Goal: Check status: Check status

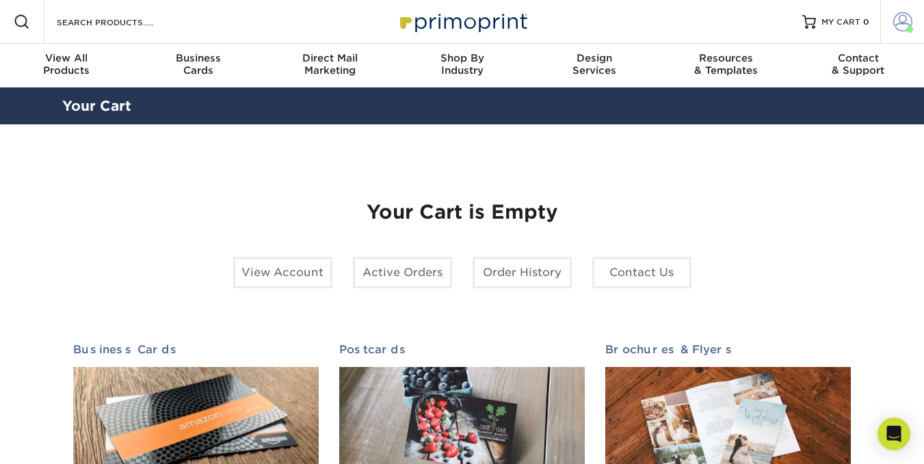
click at [899, 15] on span at bounding box center [902, 21] width 19 height 19
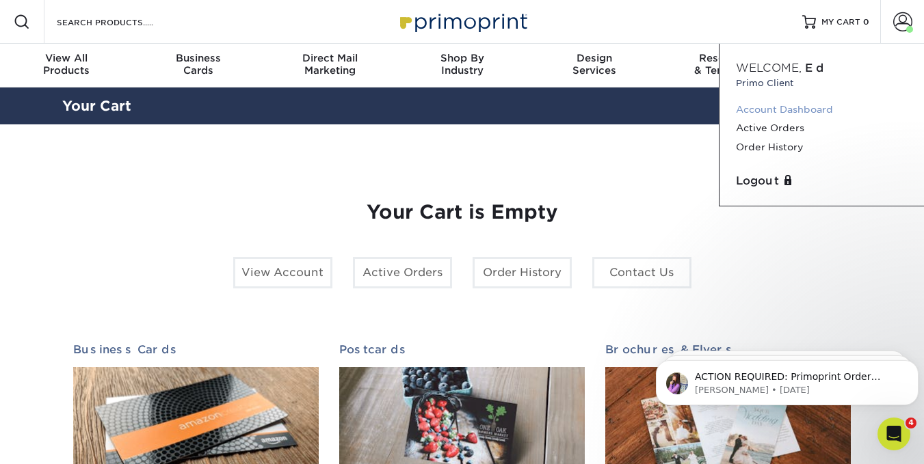
click at [783, 105] on link "Account Dashboard" at bounding box center [822, 110] width 172 height 18
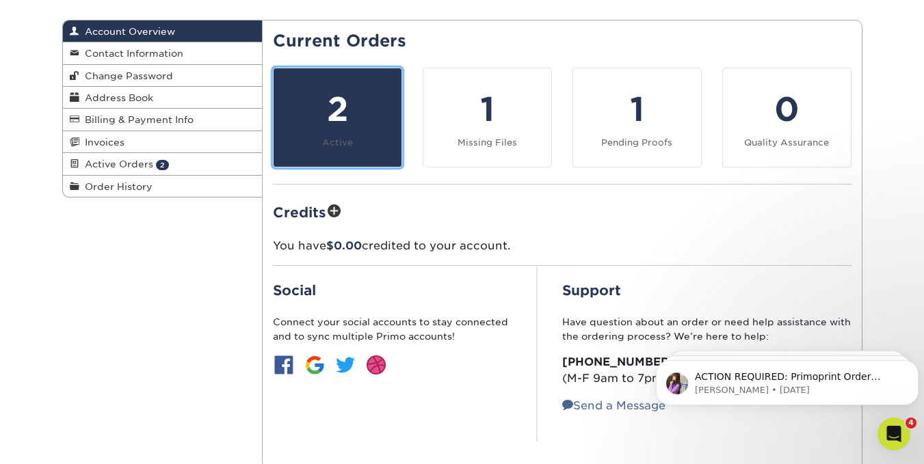
click at [337, 142] on small "Active" at bounding box center [337, 142] width 31 height 10
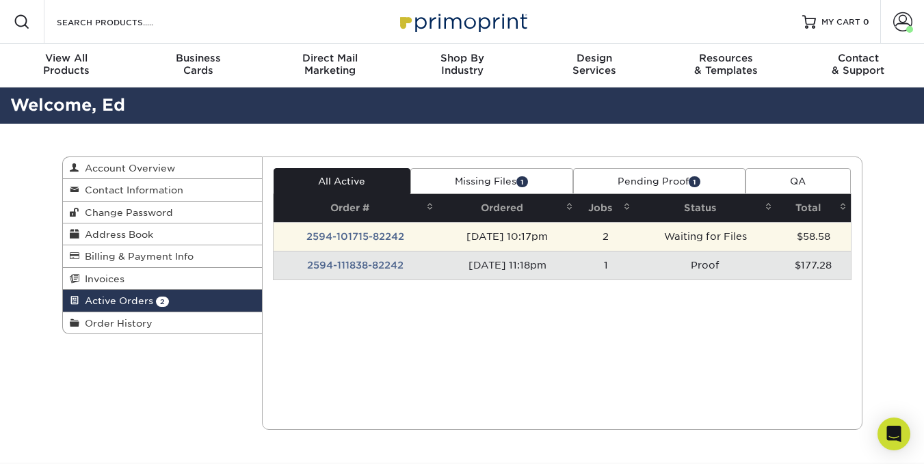
click at [356, 235] on td "2594-101715-82242" at bounding box center [356, 236] width 164 height 29
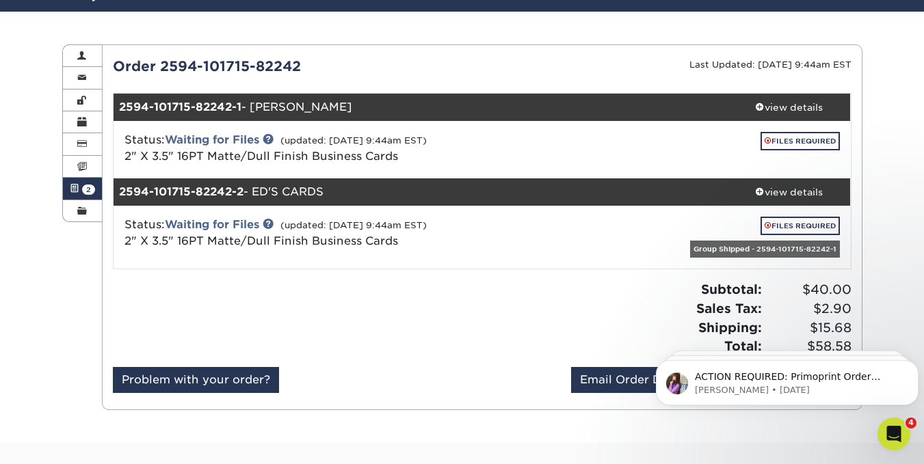
scroll to position [137, 0]
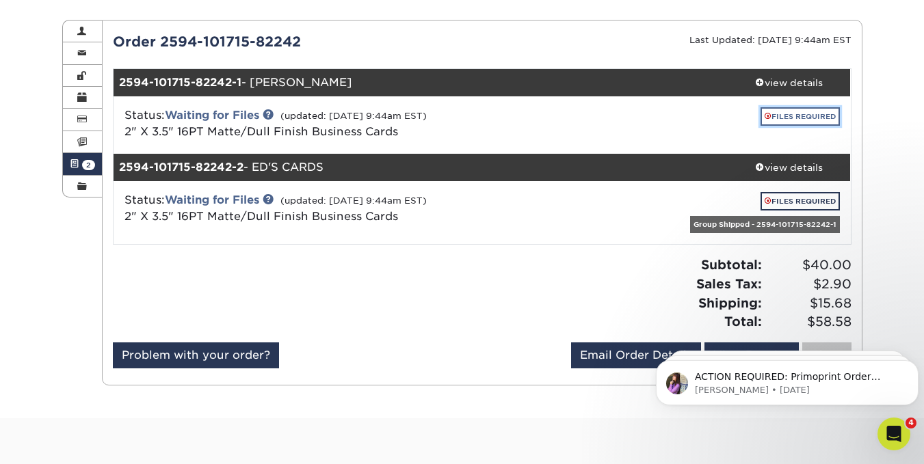
click at [786, 120] on link "FILES REQUIRED" at bounding box center [799, 116] width 79 height 18
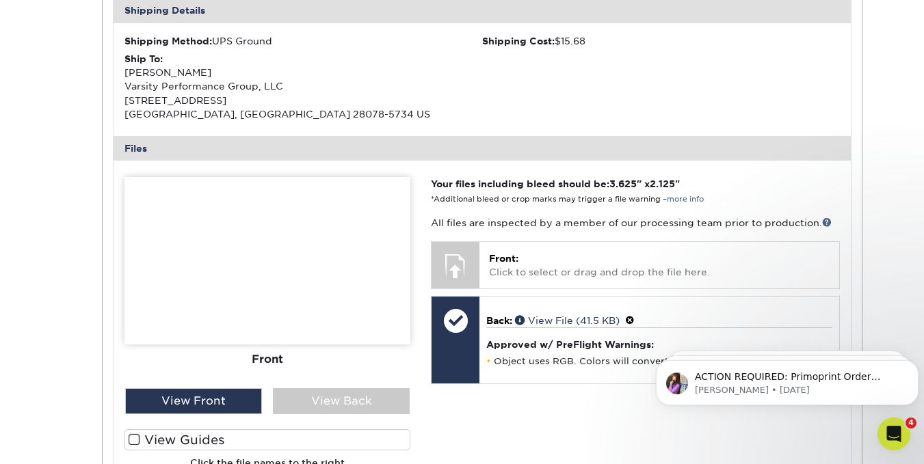
scroll to position [479, 0]
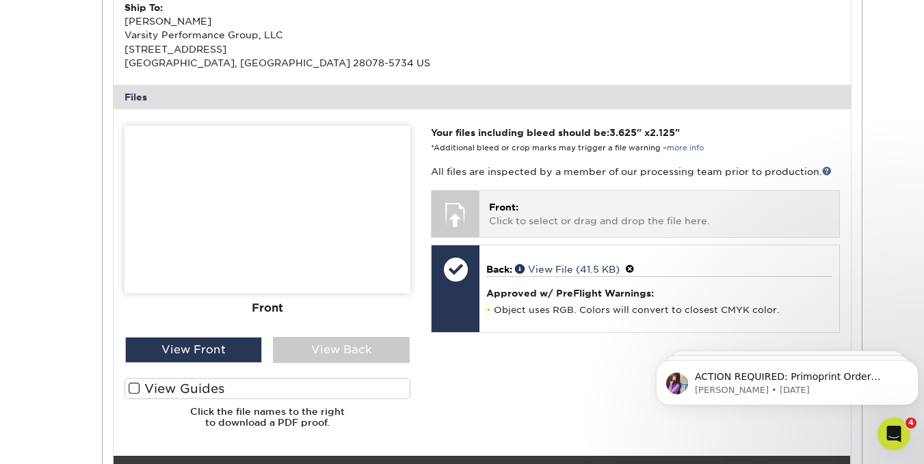
click at [535, 202] on p "Front: Click to select or drag and drop the file here." at bounding box center [659, 214] width 340 height 28
click at [550, 228] on div "Front: Click to select or drag and drop the file here. Choose file" at bounding box center [658, 214] width 359 height 46
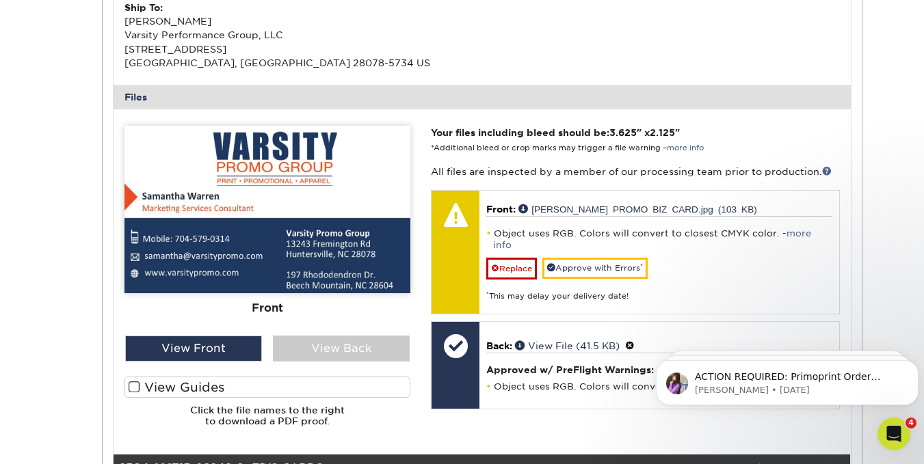
click at [134, 385] on span at bounding box center [135, 387] width 12 height 13
click at [0, 0] on input "View Guides" at bounding box center [0, 0] width 0 height 0
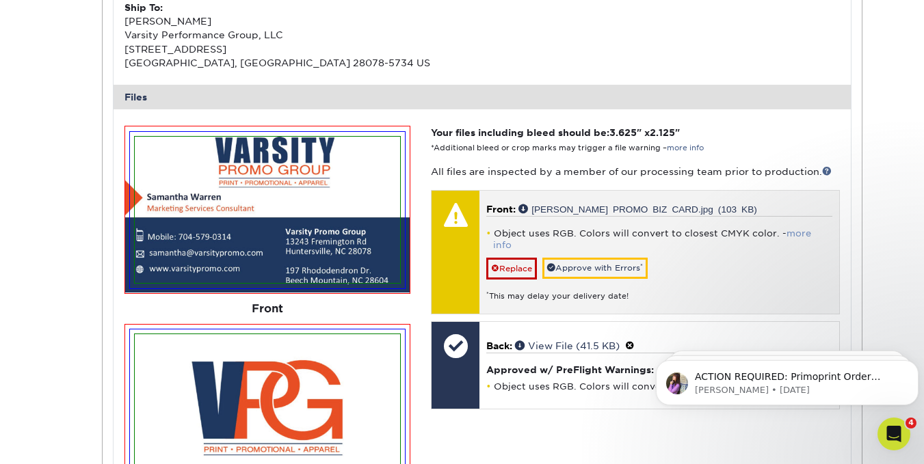
click at [795, 237] on link "more info" at bounding box center [652, 239] width 318 height 22
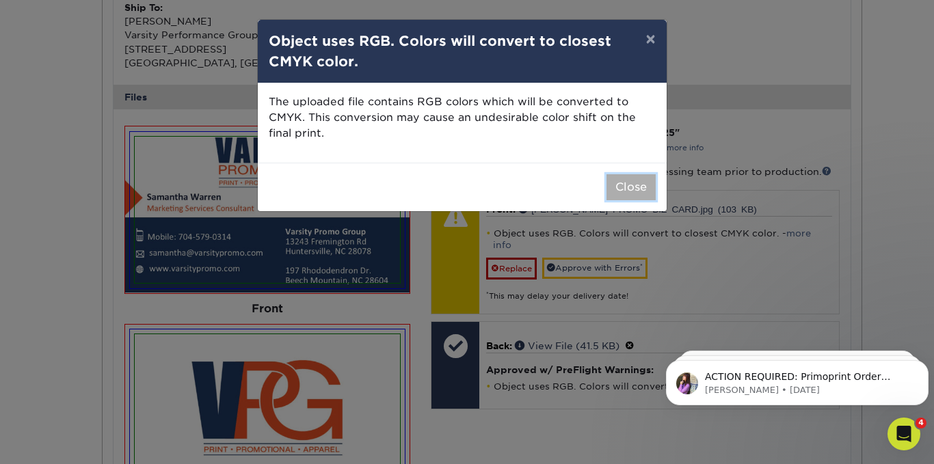
click at [633, 186] on button "Close" at bounding box center [631, 187] width 49 height 26
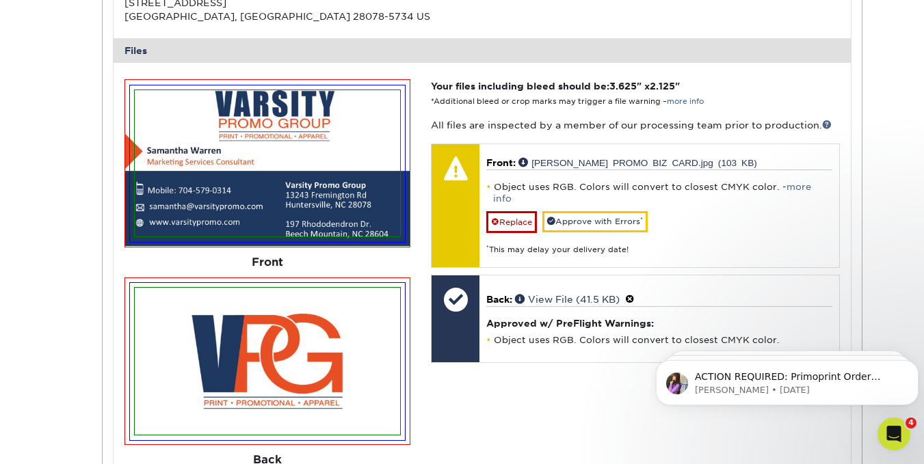
scroll to position [615, 0]
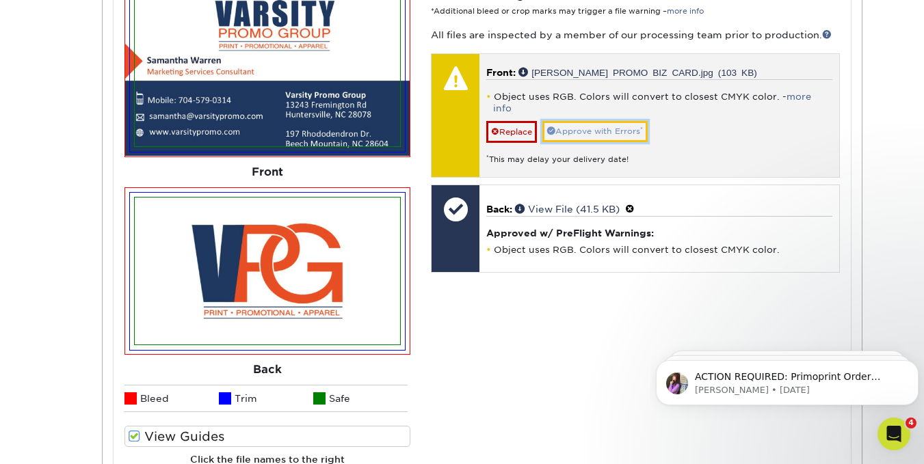
click at [580, 122] on link "Approve with Errors *" at bounding box center [594, 131] width 105 height 21
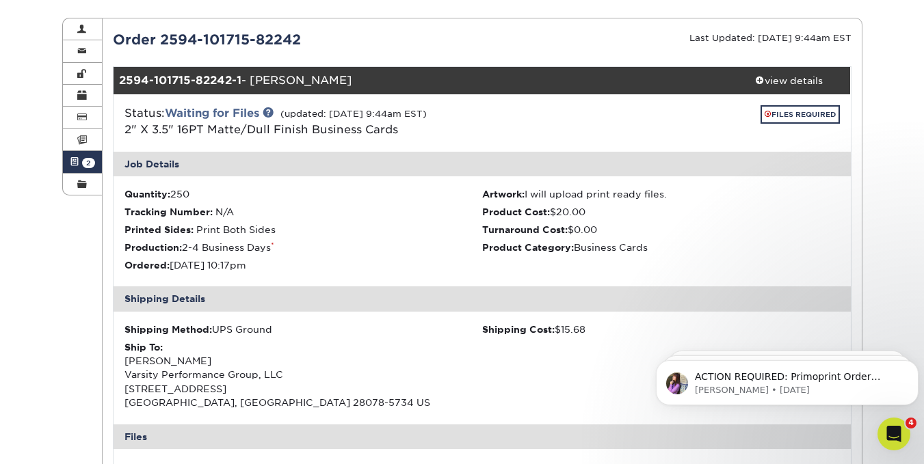
scroll to position [137, 0]
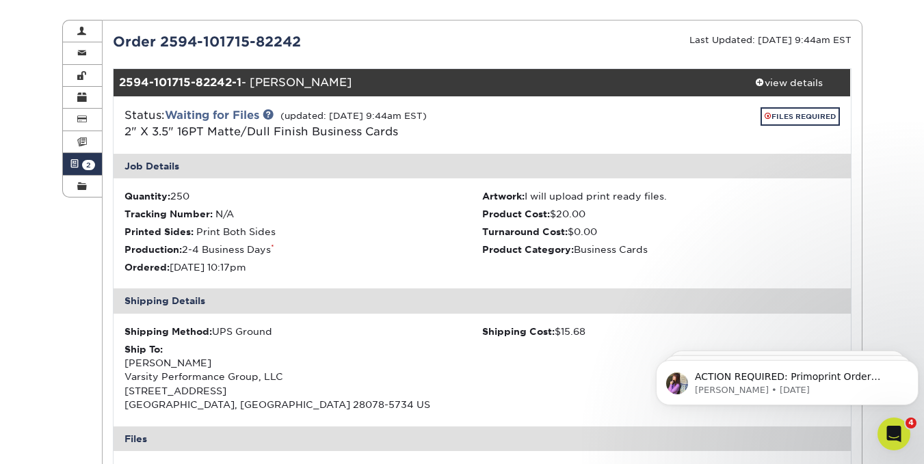
click at [438, 241] on ul "Quantity: 250 Artwork: I will upload print ready files. Tracking Number: N/A Pr…" at bounding box center [482, 233] width 737 height 110
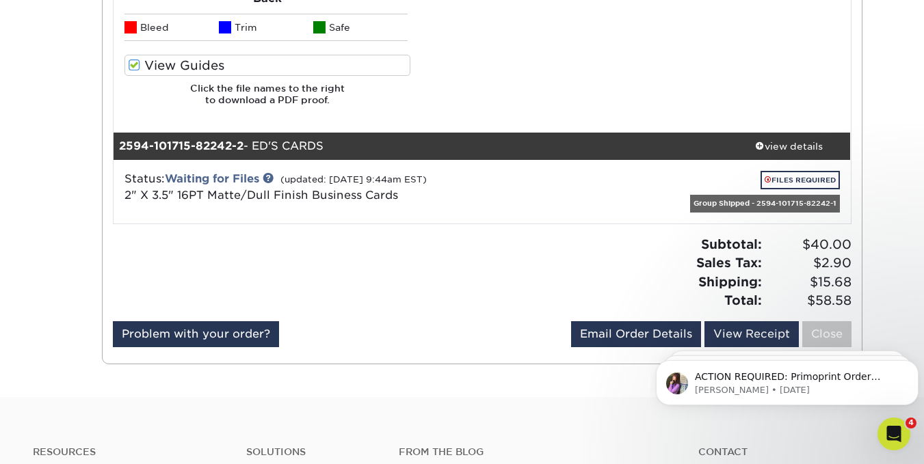
scroll to position [957, 0]
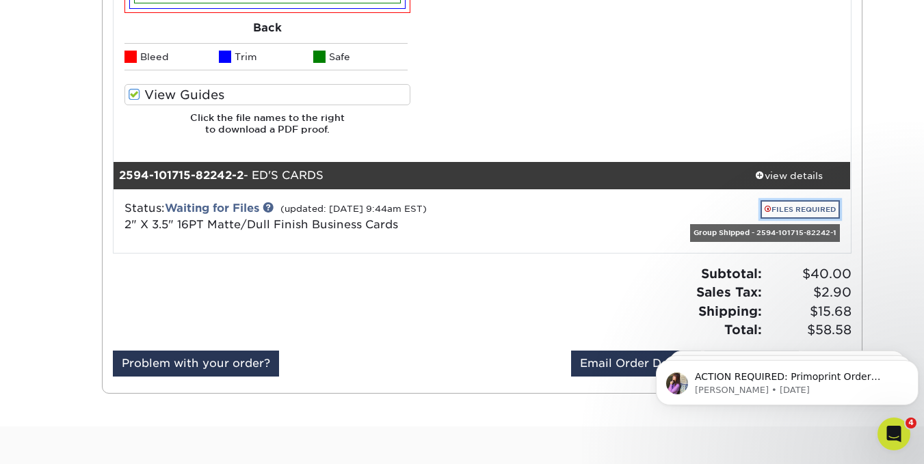
click at [786, 209] on link "FILES REQUIRED" at bounding box center [799, 209] width 79 height 18
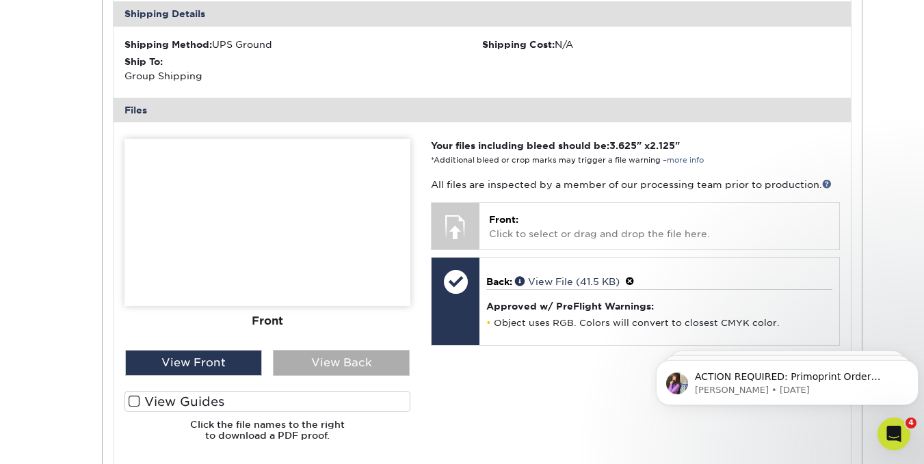
scroll to position [1436, 0]
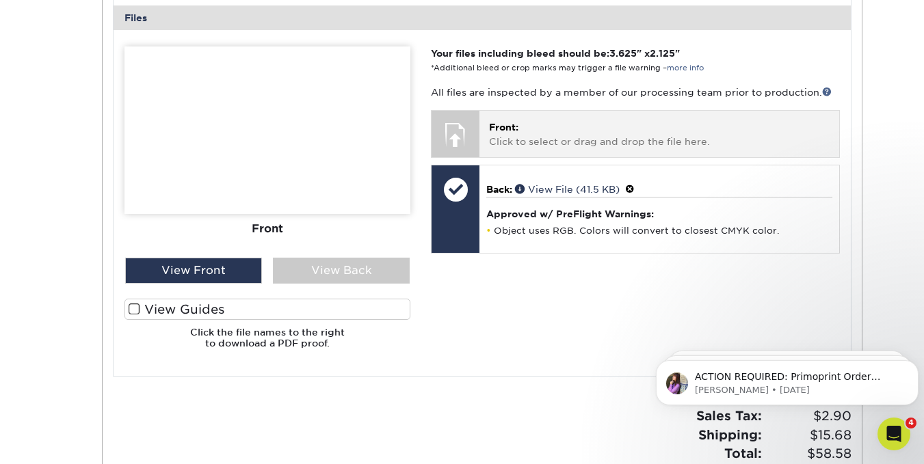
click at [562, 122] on p "Front: Click to select or drag and drop the file here." at bounding box center [659, 134] width 340 height 28
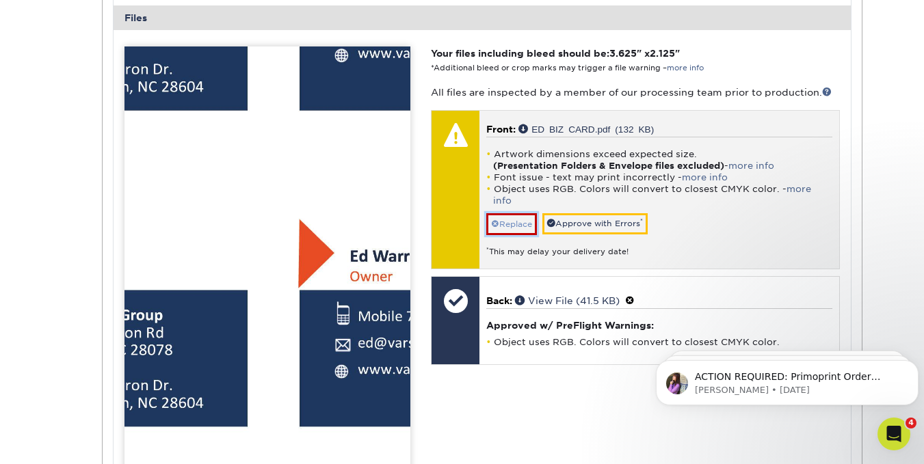
click at [494, 220] on span at bounding box center [495, 225] width 8 height 10
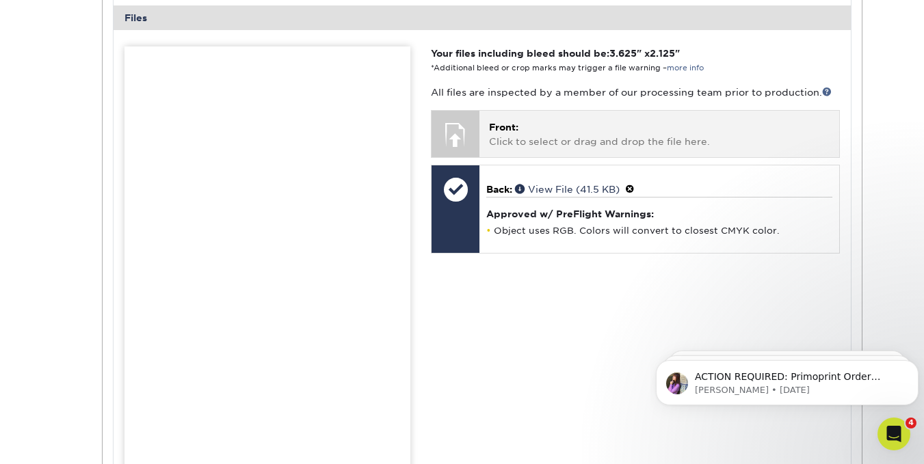
click at [523, 136] on p "Front: Click to select or drag and drop the file here." at bounding box center [659, 134] width 340 height 28
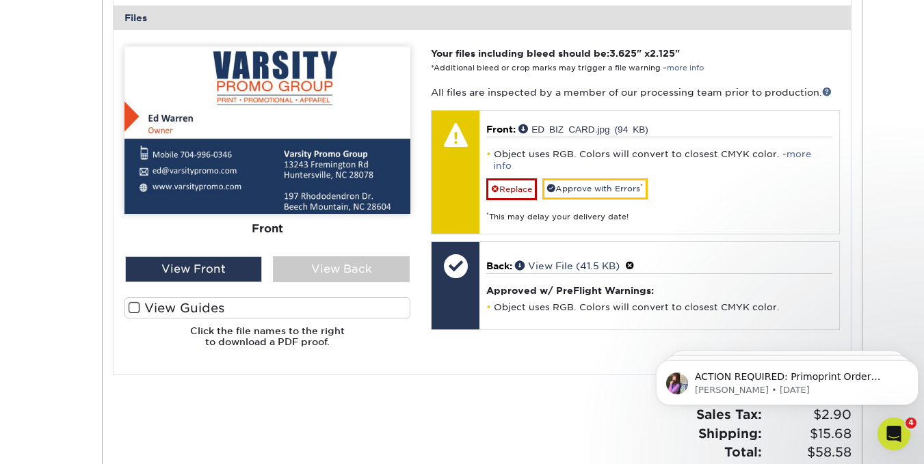
click at [133, 308] on span at bounding box center [135, 308] width 12 height 13
click at [0, 0] on input "View Guides" at bounding box center [0, 0] width 0 height 0
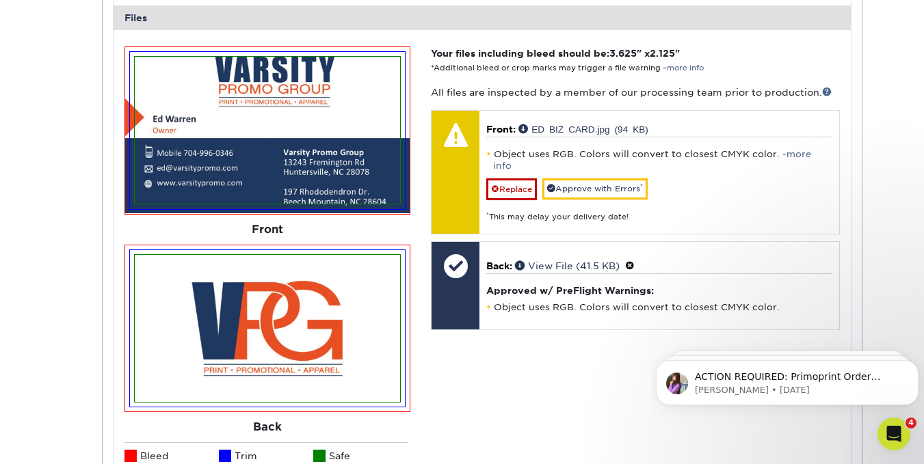
click at [485, 380] on div "Your files including bleed should be: 3.625 " x 2.125 " *Additional bleed or cr…" at bounding box center [635, 295] width 429 height 499
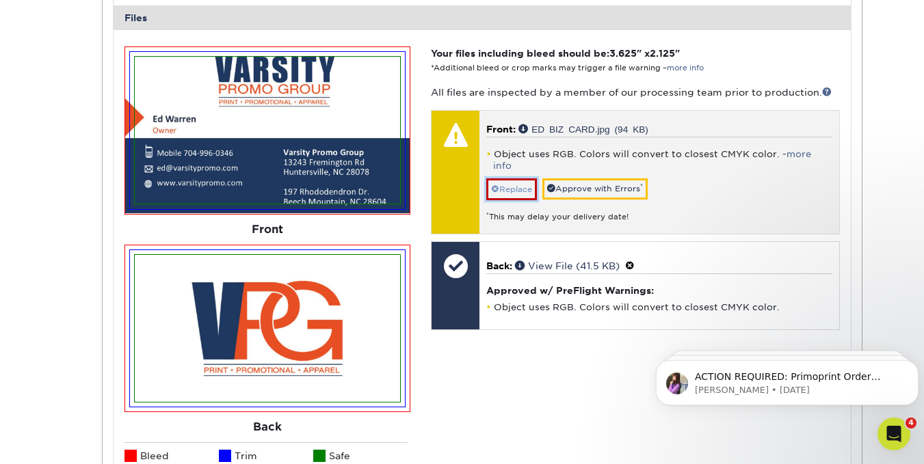
click at [510, 178] on link "Replace" at bounding box center [511, 189] width 51 height 22
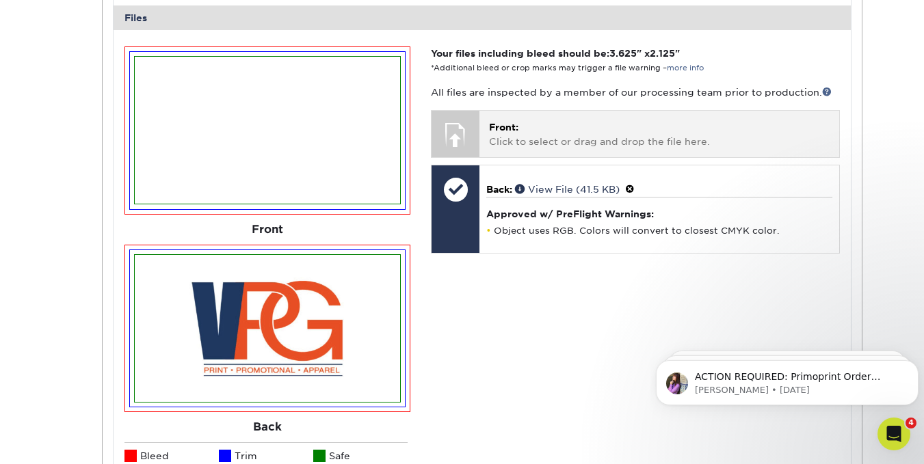
click at [507, 135] on p "Front: Click to select or drag and drop the file here." at bounding box center [659, 134] width 340 height 28
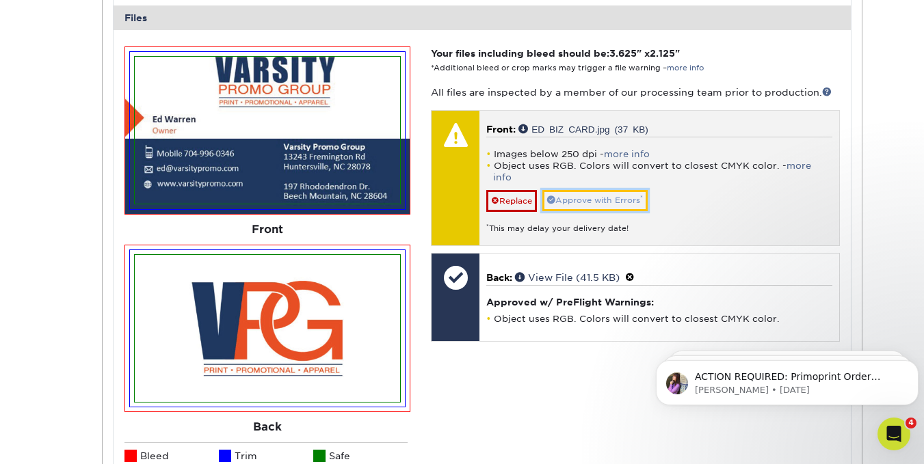
click at [581, 190] on link "Approve with Errors *" at bounding box center [594, 200] width 105 height 21
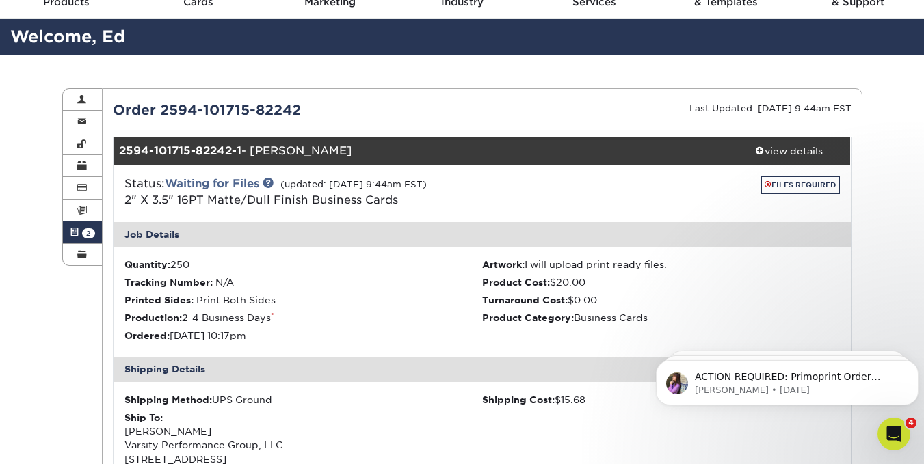
scroll to position [0, 0]
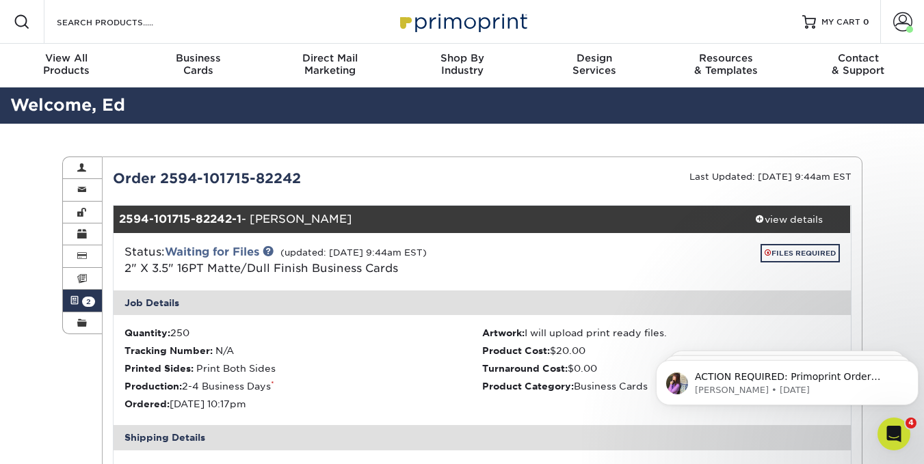
click at [77, 300] on span at bounding box center [75, 300] width 10 height 11
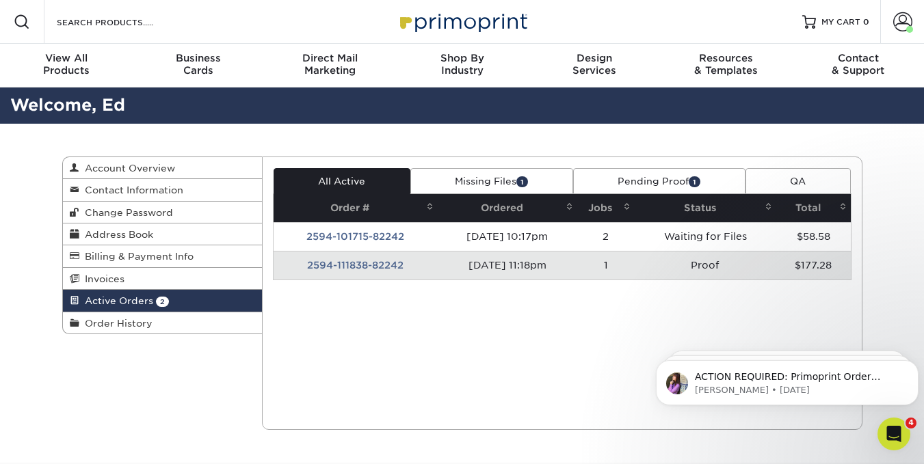
click at [466, 181] on link "Missing Files 1" at bounding box center [491, 181] width 163 height 26
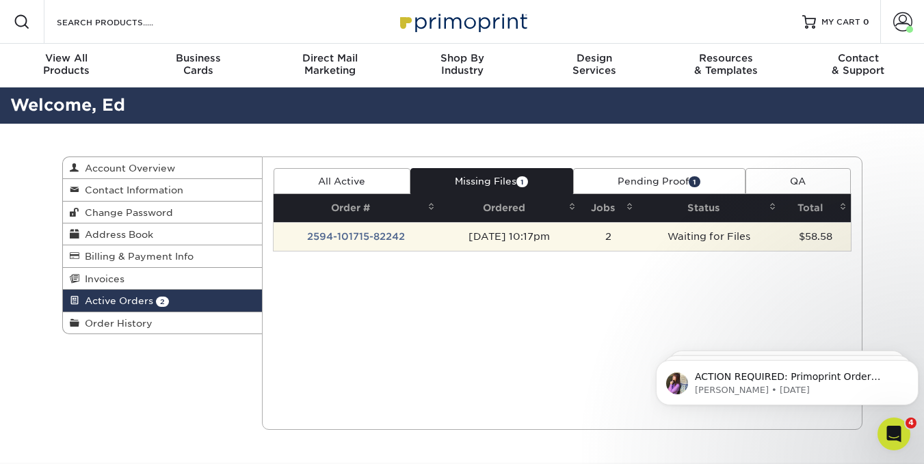
click at [326, 238] on td "2594-101715-82242" at bounding box center [356, 236] width 165 height 29
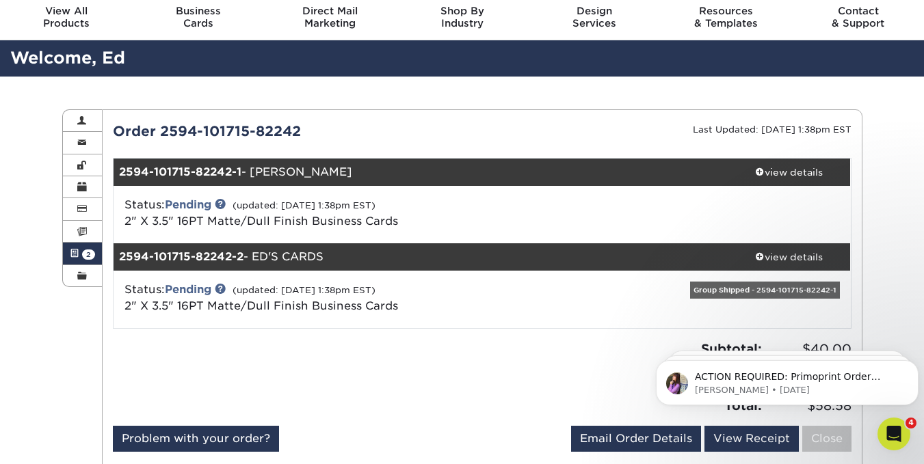
scroll to position [68, 0]
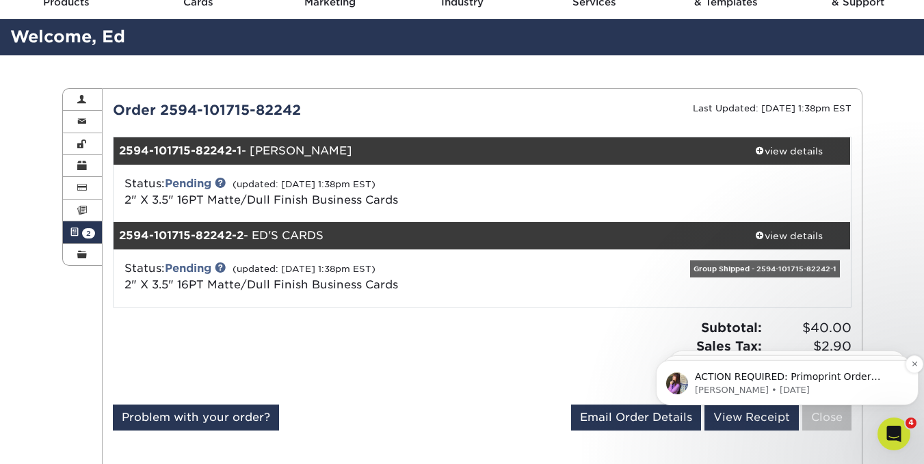
click at [738, 380] on p "ACTION REQUIRED: Primoprint Order 2594-111838-82242 Thank you for placing your …" at bounding box center [798, 378] width 207 height 14
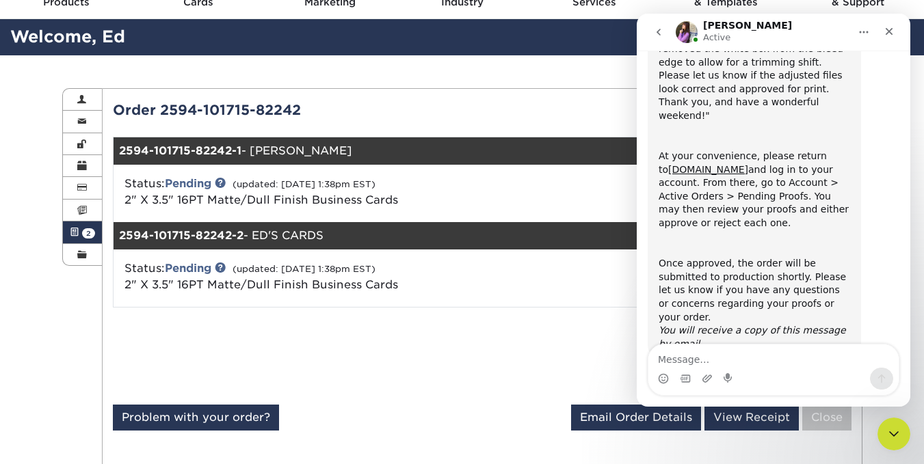
scroll to position [229, 0]
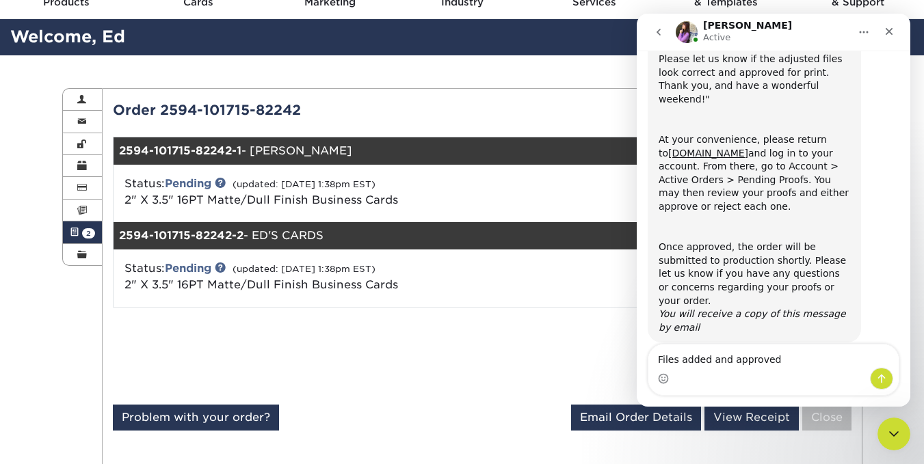
type textarea "Files added and approved"
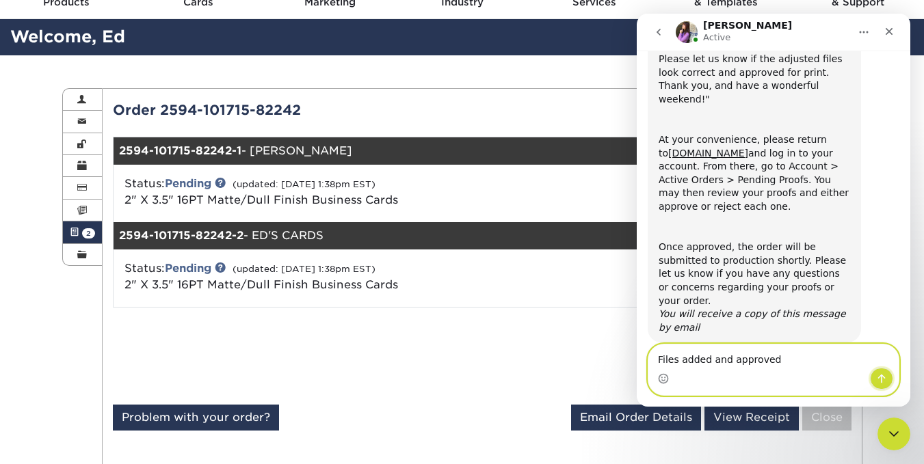
click at [890, 375] on button "Send a message…" at bounding box center [881, 379] width 23 height 22
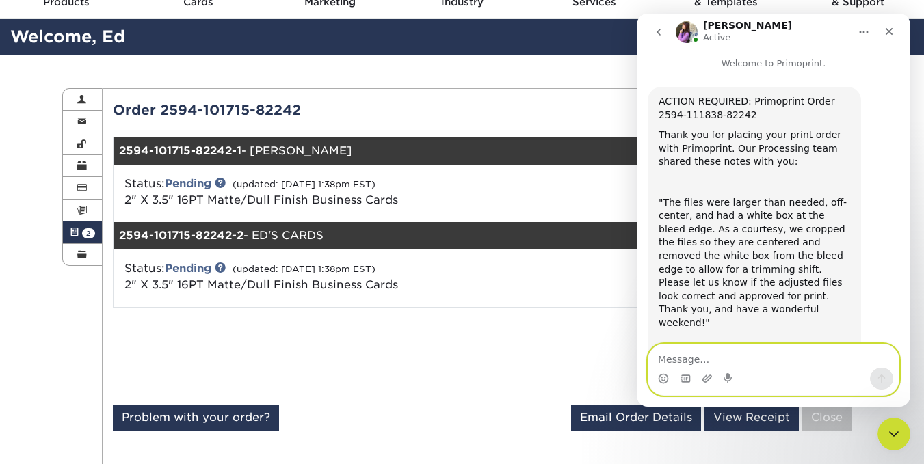
scroll to position [0, 0]
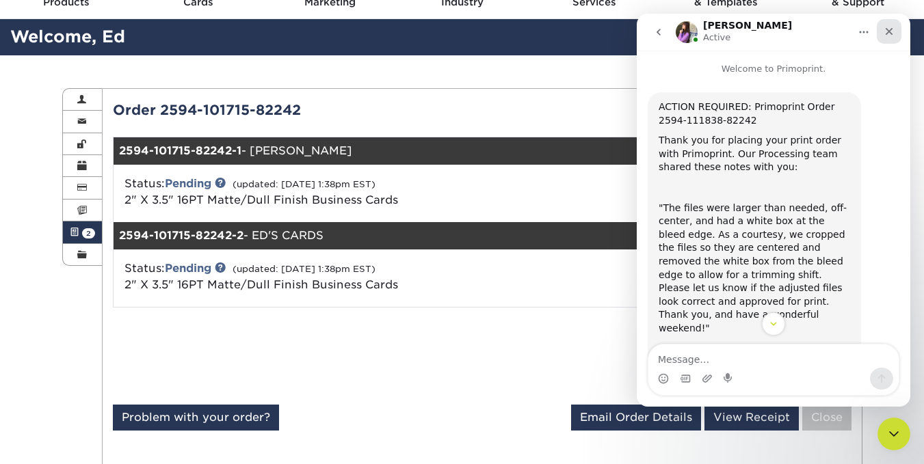
click at [888, 29] on icon "Close" at bounding box center [888, 31] width 11 height 11
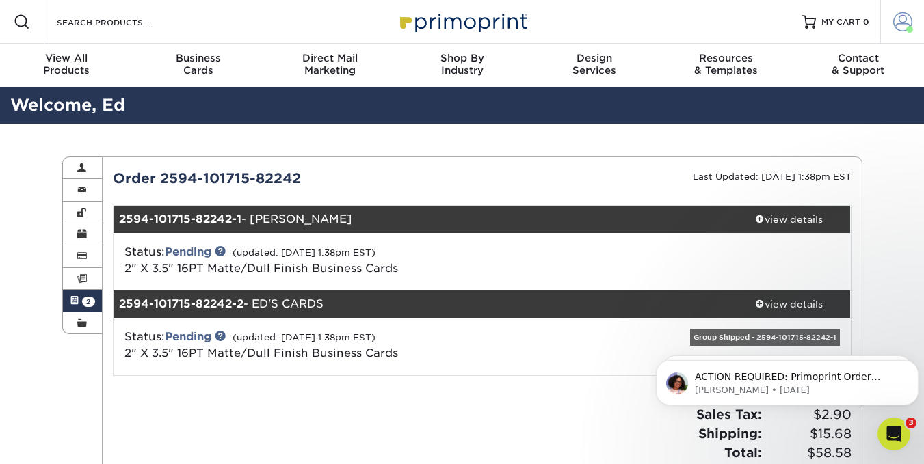
click at [909, 18] on span at bounding box center [902, 21] width 19 height 19
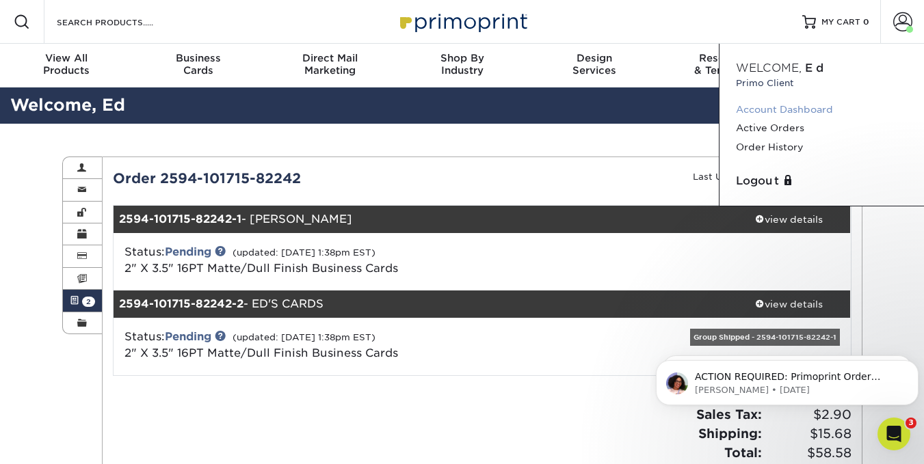
click at [806, 111] on link "Account Dashboard" at bounding box center [822, 110] width 172 height 18
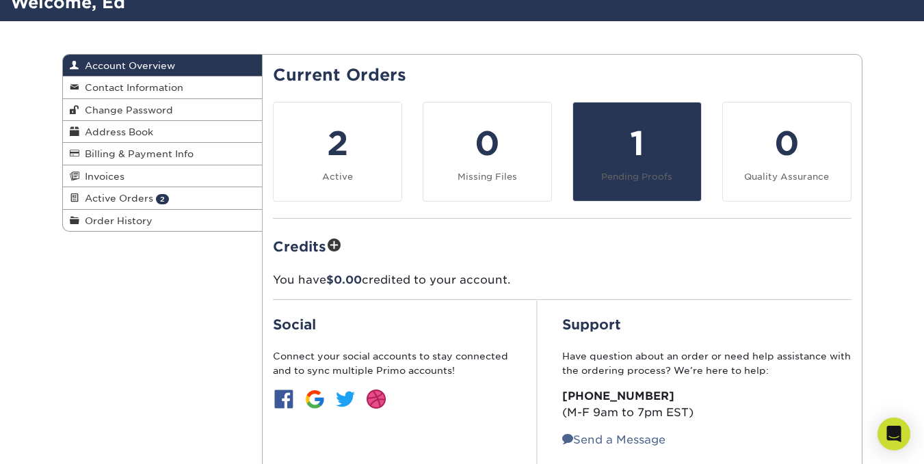
scroll to position [137, 0]
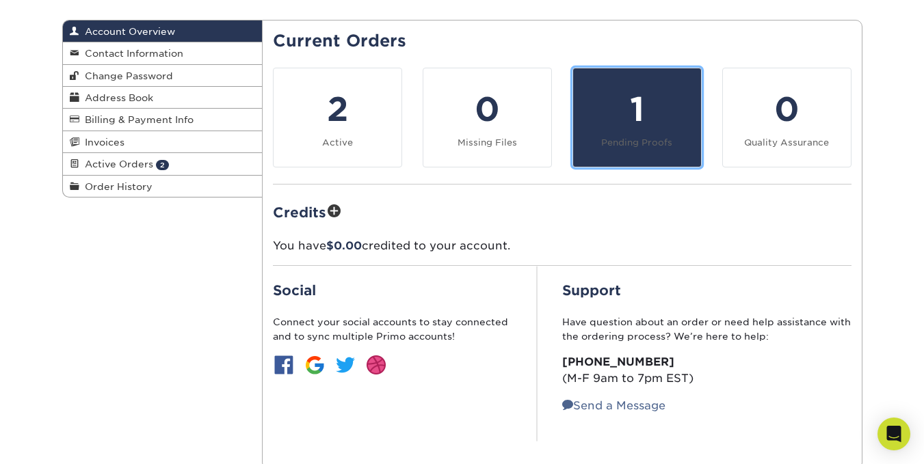
click at [641, 149] on link "1 Pending Proofs" at bounding box center [636, 118] width 129 height 100
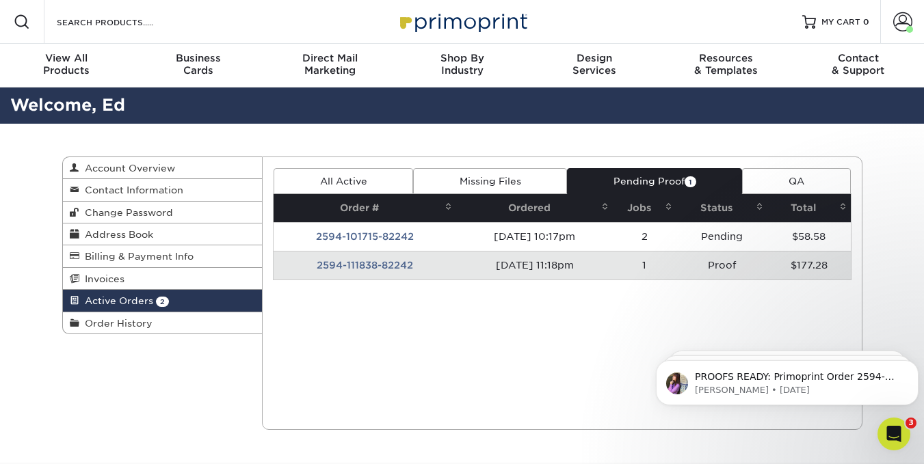
click at [356, 270] on td "2594-111838-82242" at bounding box center [365, 265] width 183 height 29
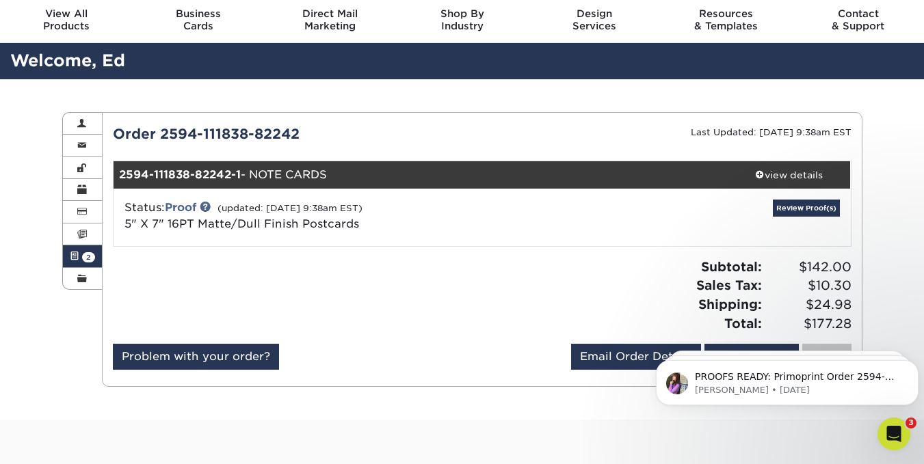
scroll to position [68, 0]
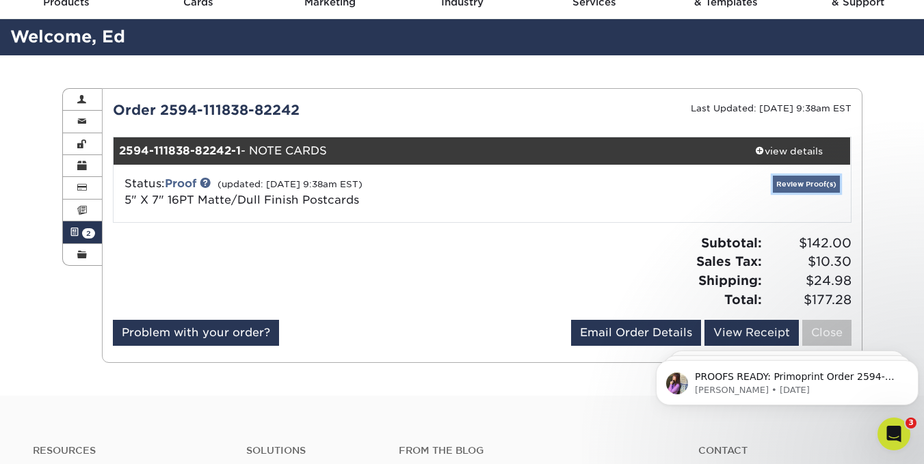
click at [823, 185] on link "Review Proof(s)" at bounding box center [806, 184] width 67 height 17
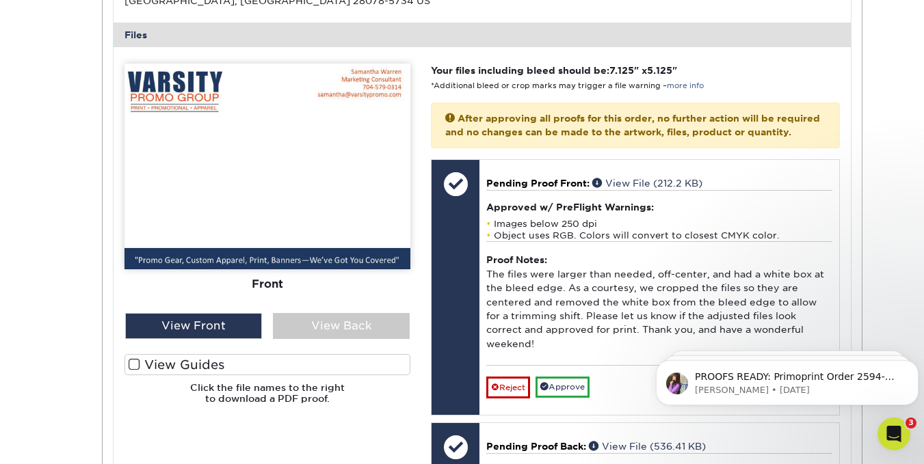
scroll to position [547, 0]
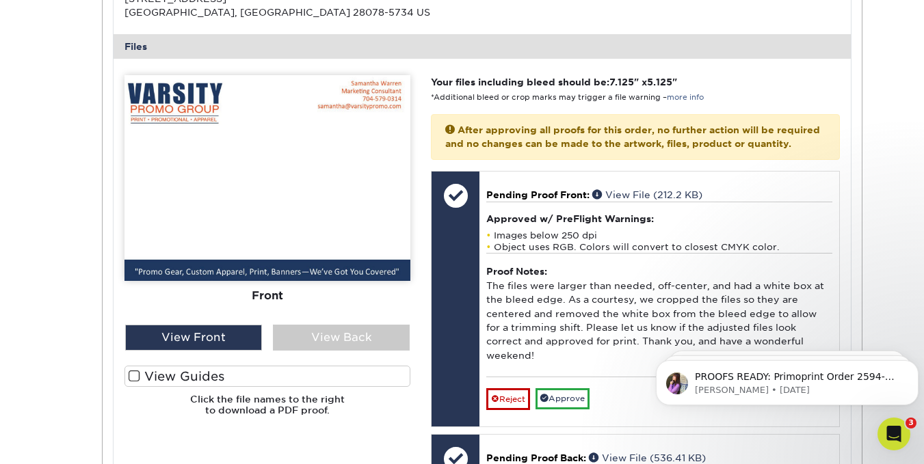
click at [134, 379] on span at bounding box center [135, 376] width 12 height 13
click at [0, 0] on input "View Guides" at bounding box center [0, 0] width 0 height 0
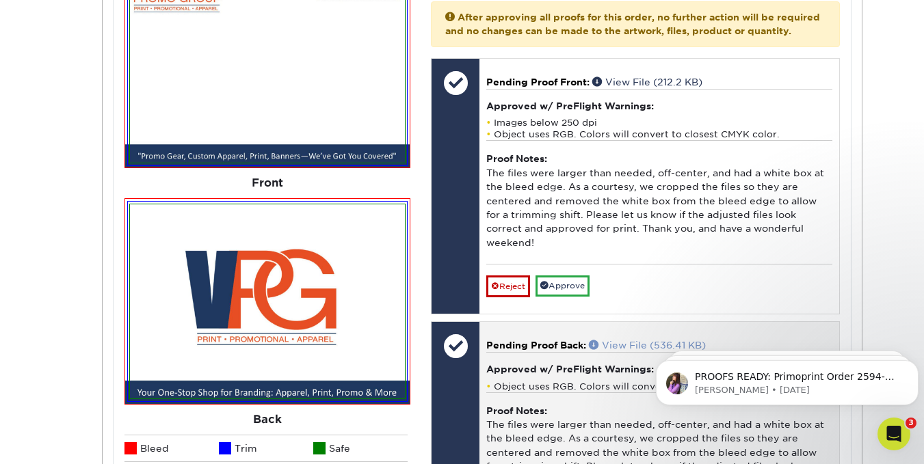
scroll to position [684, 0]
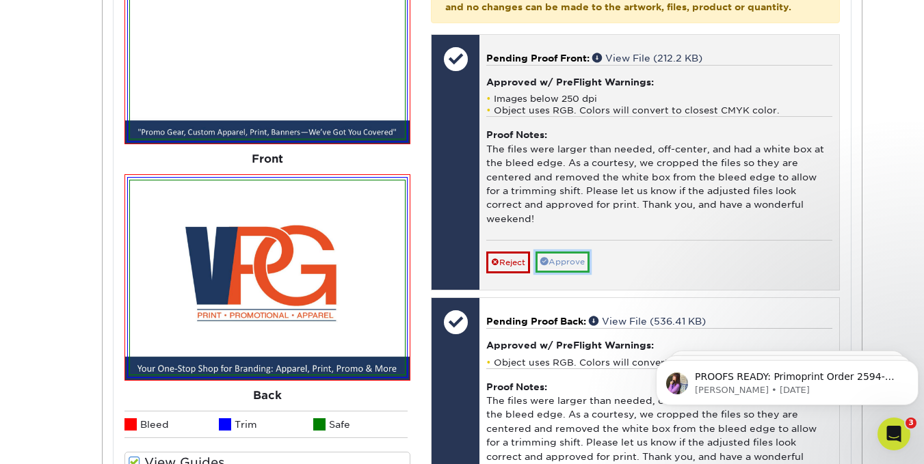
click at [573, 262] on link "Approve" at bounding box center [562, 262] width 54 height 21
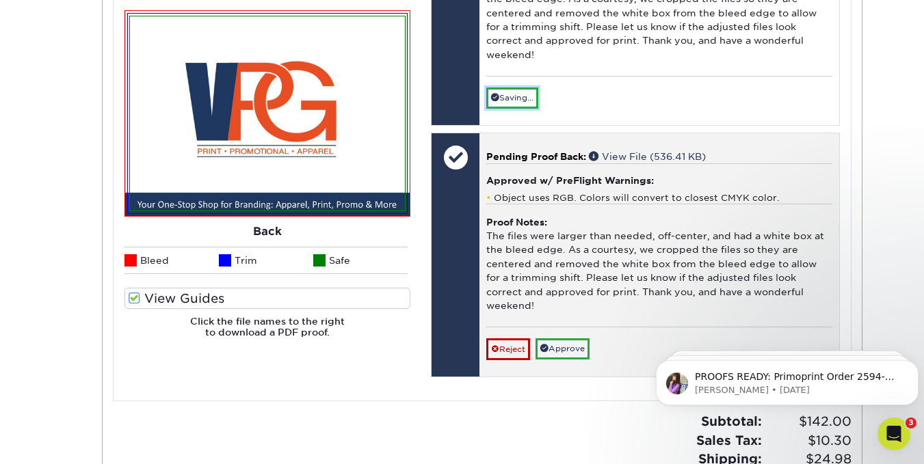
scroll to position [889, 0]
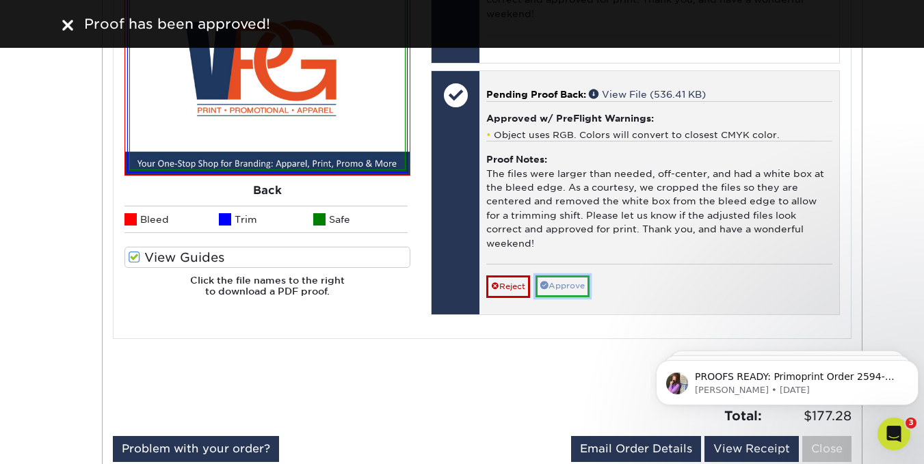
click at [572, 278] on link "Approve" at bounding box center [562, 286] width 54 height 21
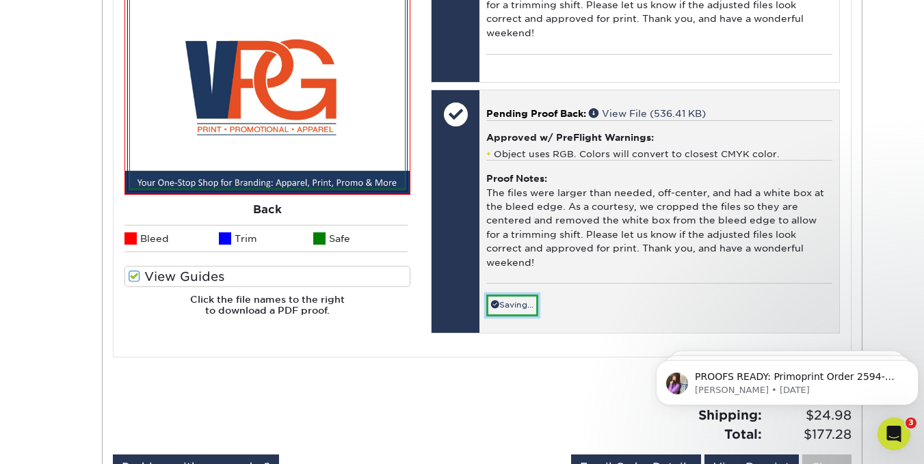
scroll to position [821, 0]
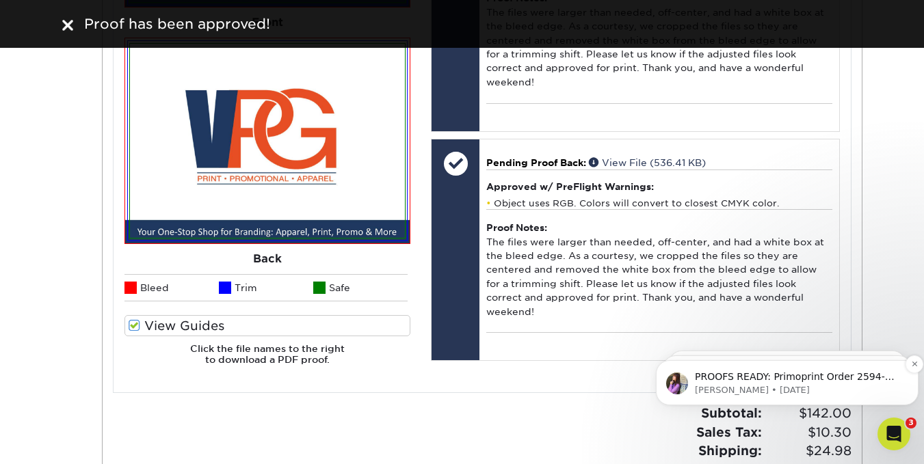
click at [795, 394] on p "[PERSON_NAME] • [DATE]" at bounding box center [798, 390] width 207 height 12
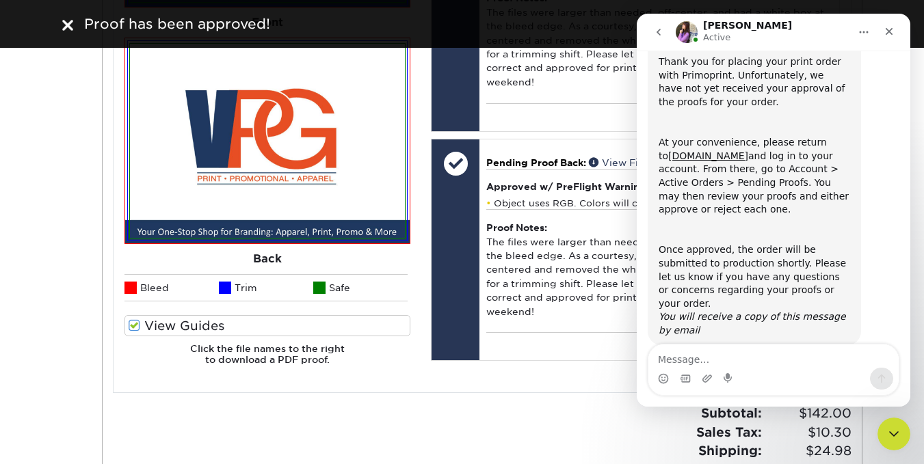
scroll to position [95, 0]
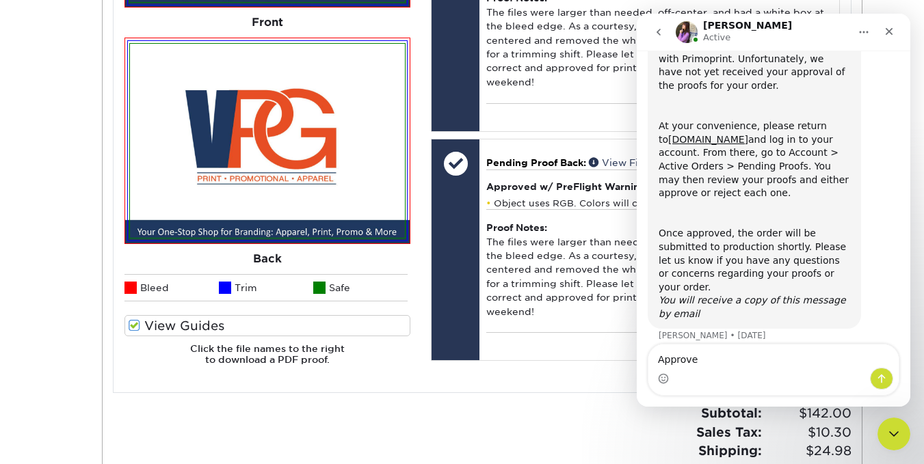
type textarea "Approved"
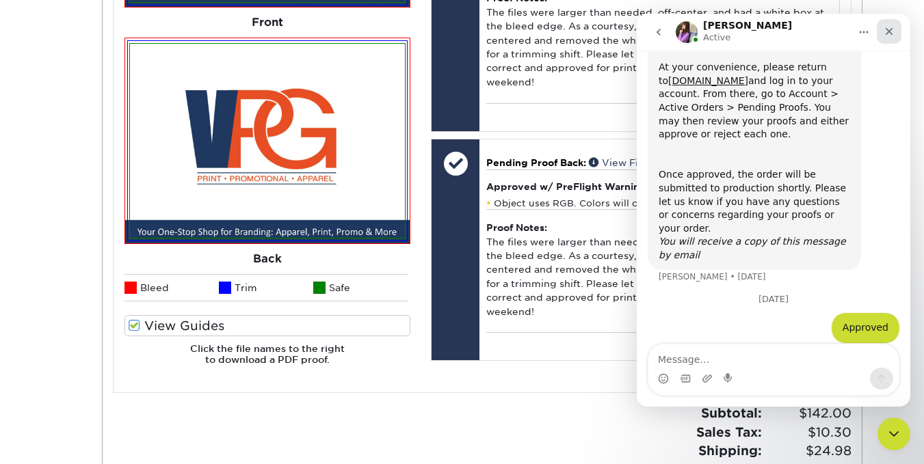
click at [886, 35] on icon "Close" at bounding box center [888, 31] width 11 height 11
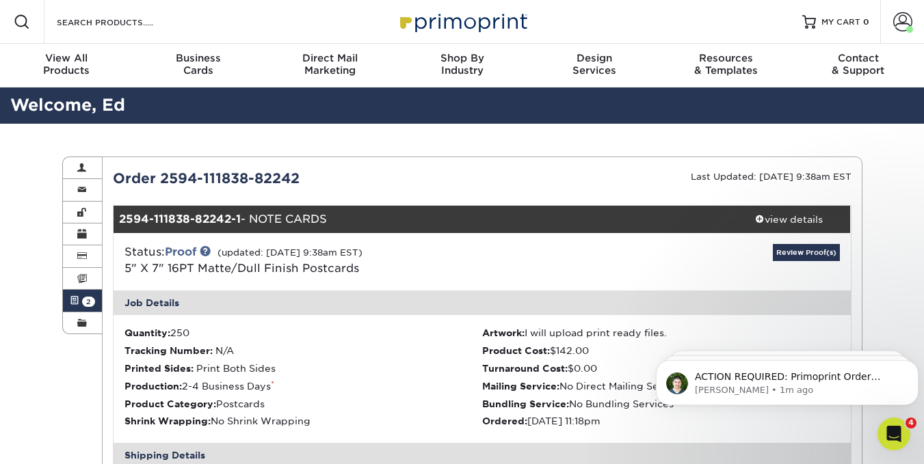
scroll to position [297, 0]
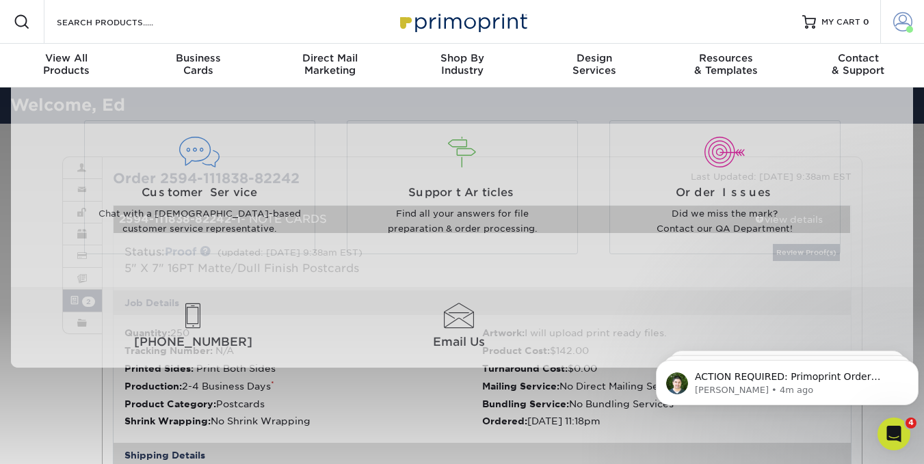
click at [899, 25] on span at bounding box center [902, 21] width 19 height 19
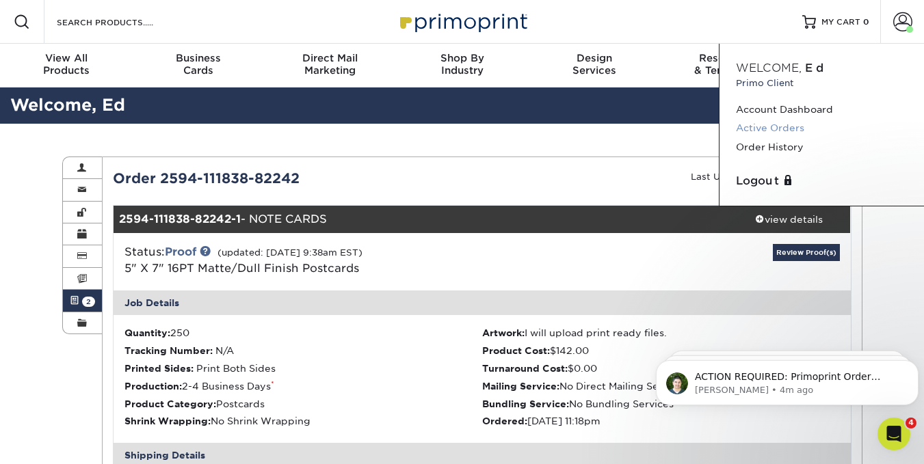
click at [784, 125] on link "Active Orders" at bounding box center [822, 128] width 172 height 18
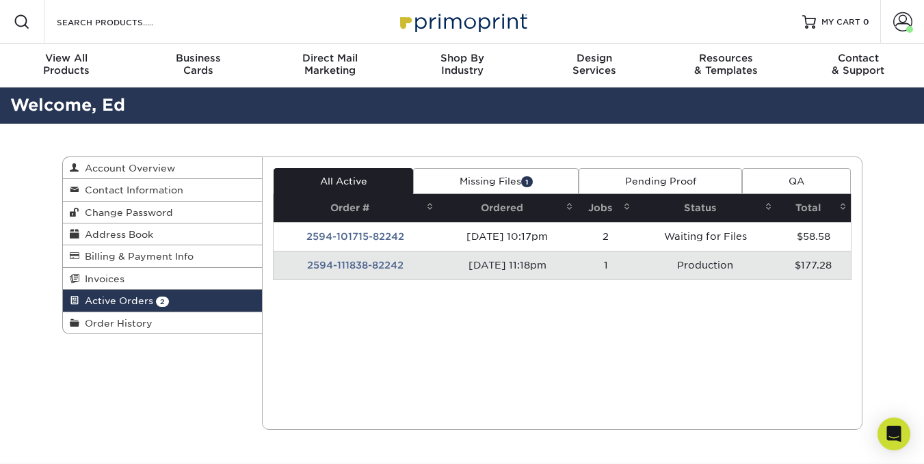
click at [495, 188] on link "Missing Files 1" at bounding box center [495, 181] width 165 height 26
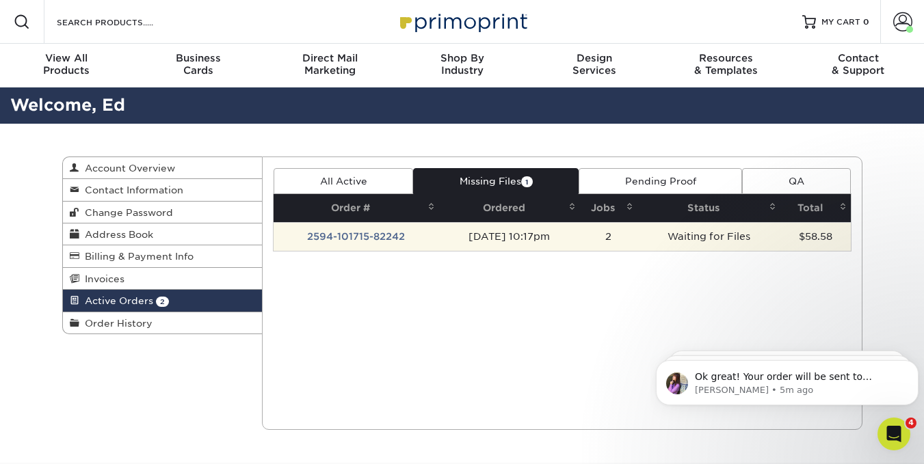
click at [377, 237] on td "2594-101715-82242" at bounding box center [356, 236] width 165 height 29
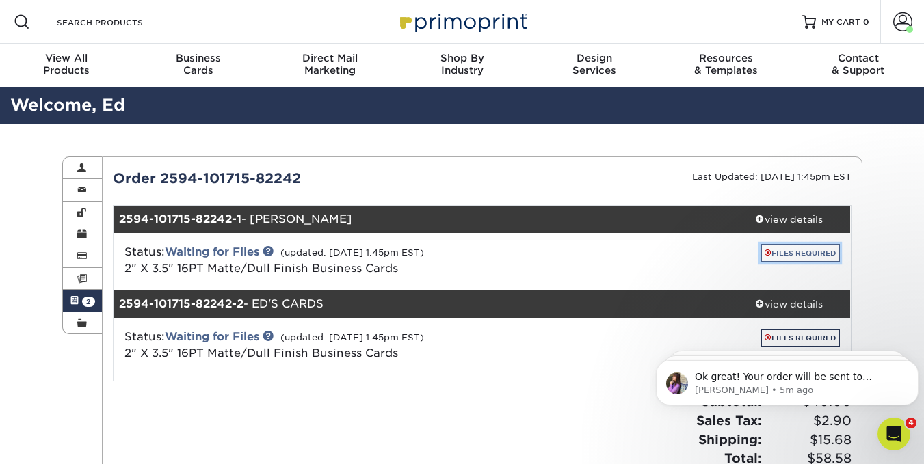
click at [803, 255] on link "FILES REQUIRED" at bounding box center [799, 253] width 79 height 18
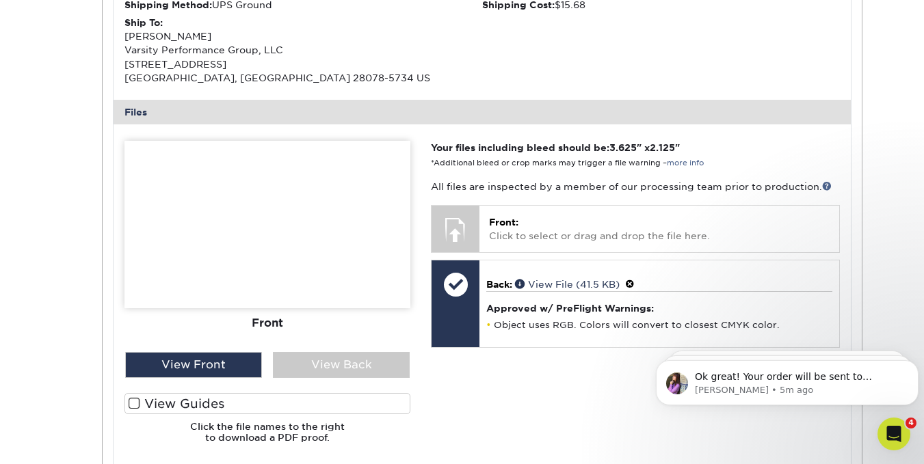
scroll to position [479, 0]
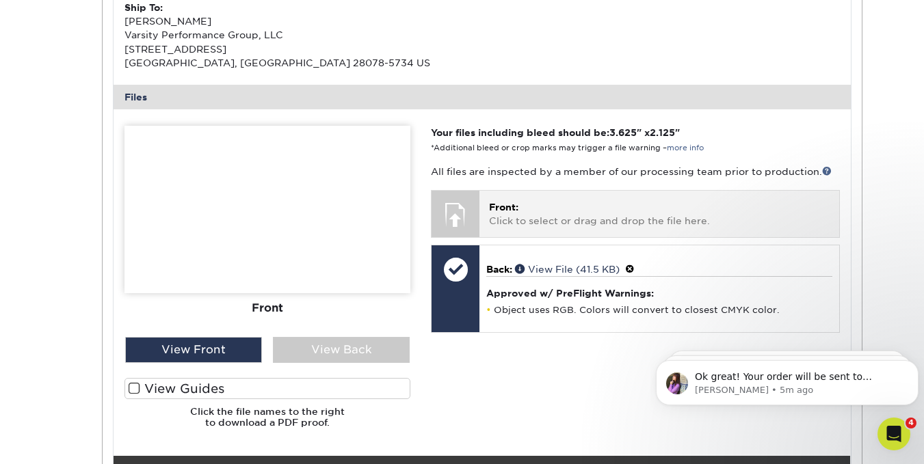
click at [613, 226] on p "Front: Click to select or drag and drop the file here." at bounding box center [659, 214] width 340 height 28
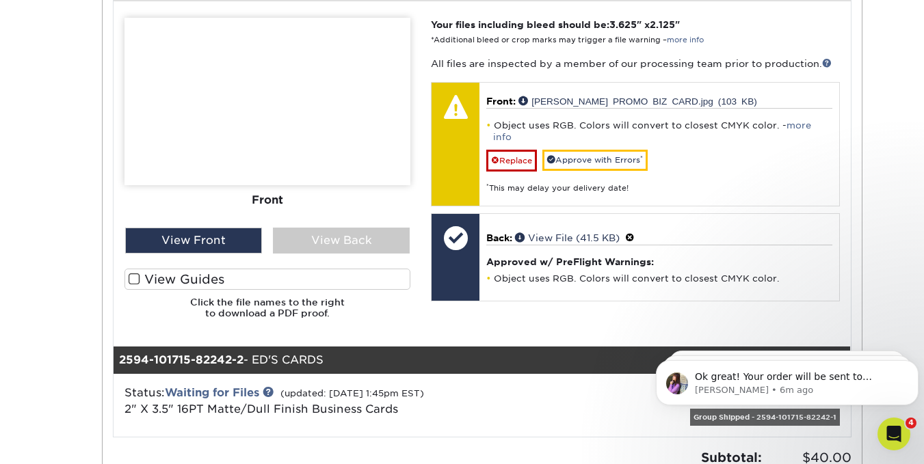
scroll to position [615, 0]
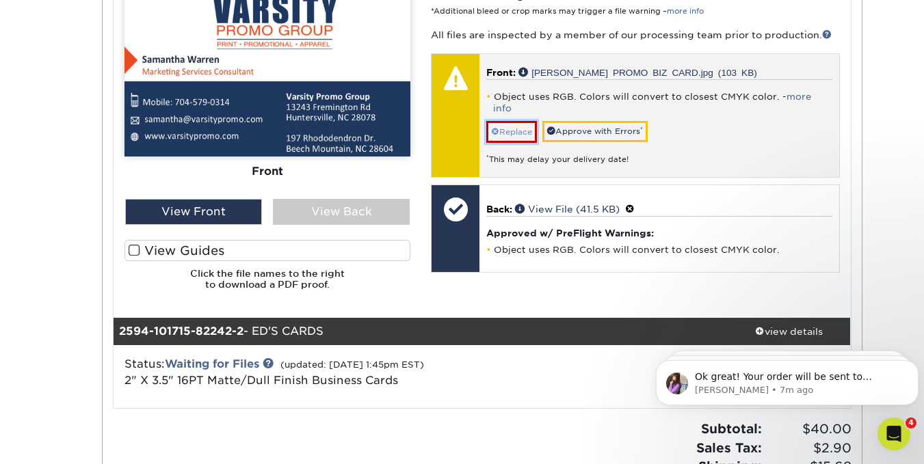
click at [508, 121] on link "Replace" at bounding box center [511, 132] width 51 height 22
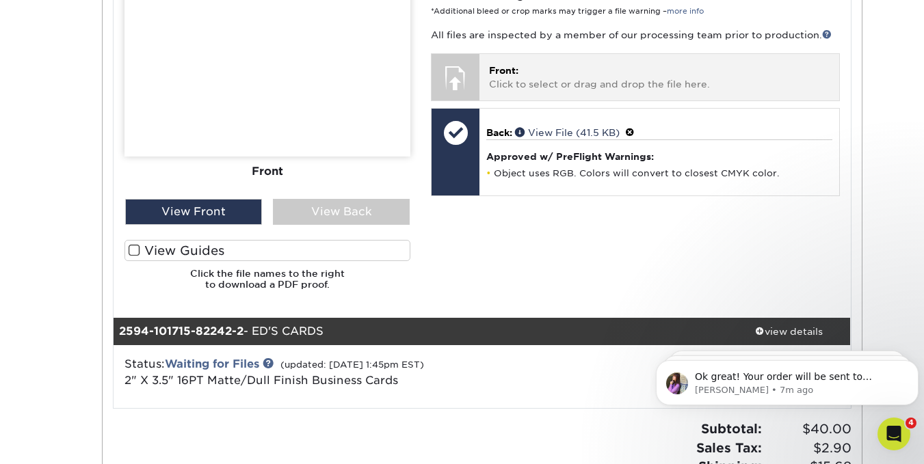
click at [548, 77] on p "Front: Click to select or drag and drop the file here." at bounding box center [659, 78] width 340 height 28
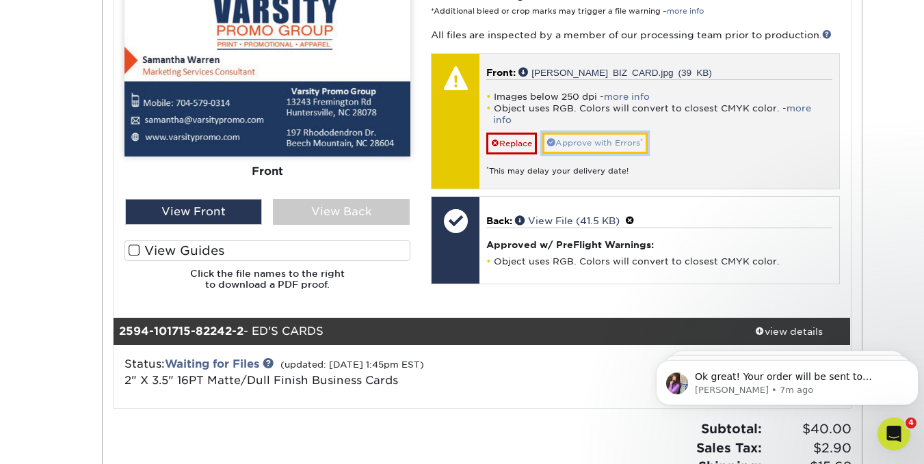
click at [576, 133] on link "Approve with Errors *" at bounding box center [594, 143] width 105 height 21
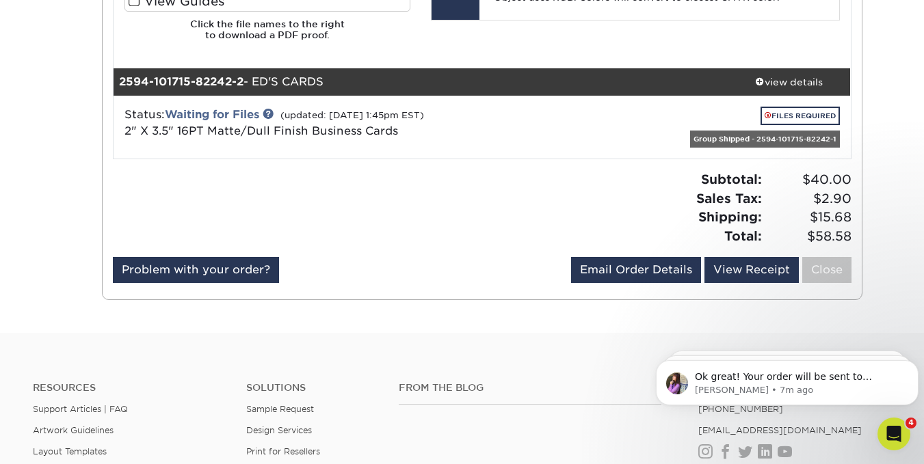
scroll to position [860, 0]
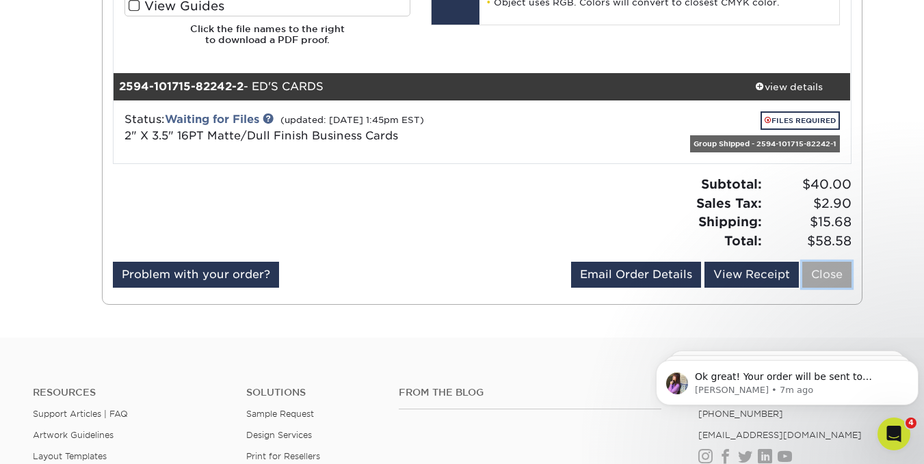
click at [820, 282] on link "Close" at bounding box center [826, 275] width 49 height 26
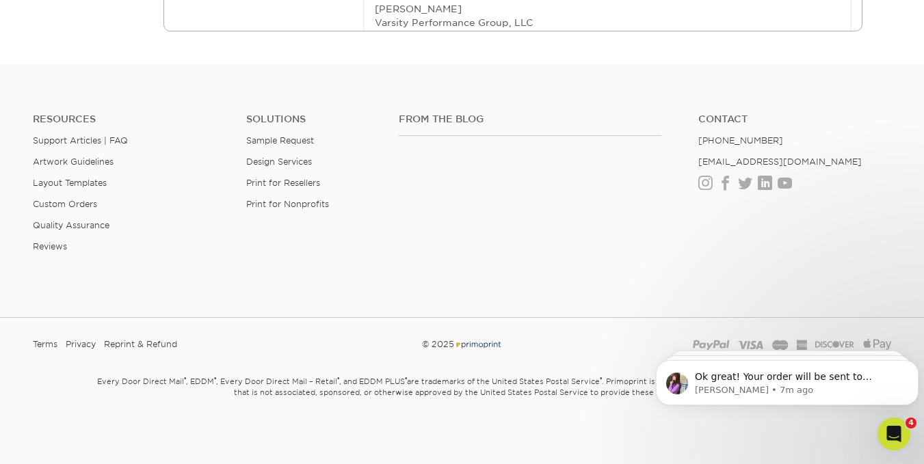
scroll to position [0, 0]
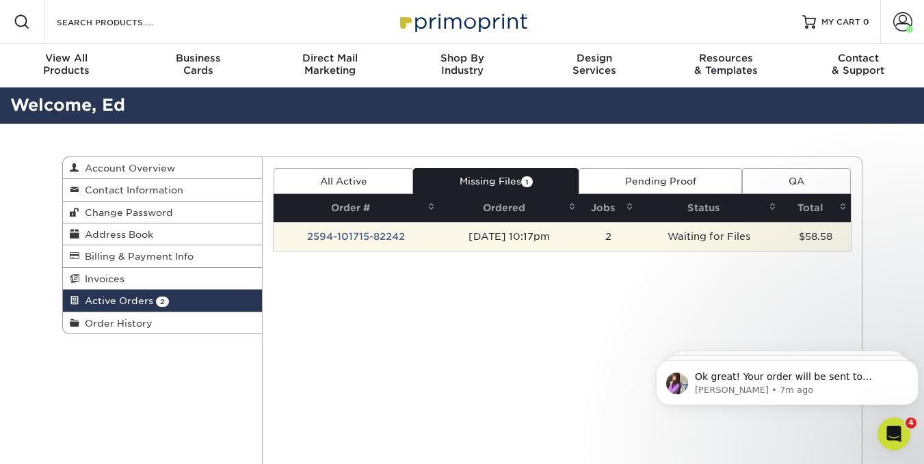
click at [383, 238] on td "2594-101715-82242" at bounding box center [356, 236] width 165 height 29
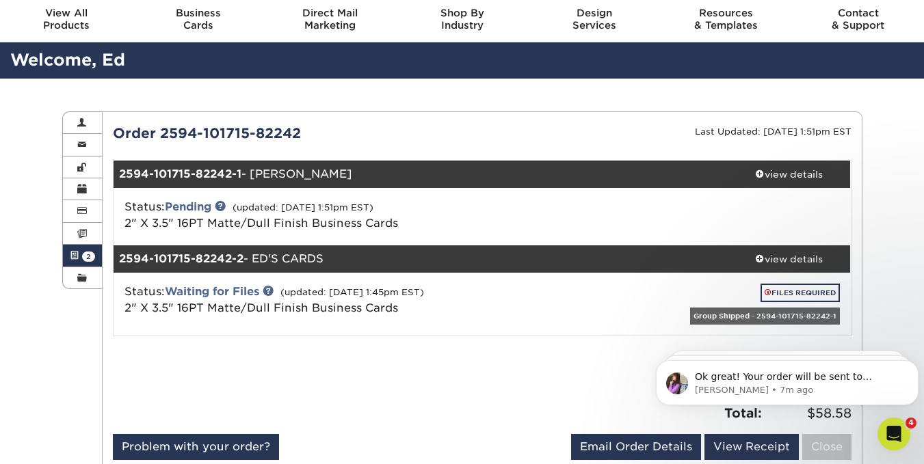
scroll to position [68, 0]
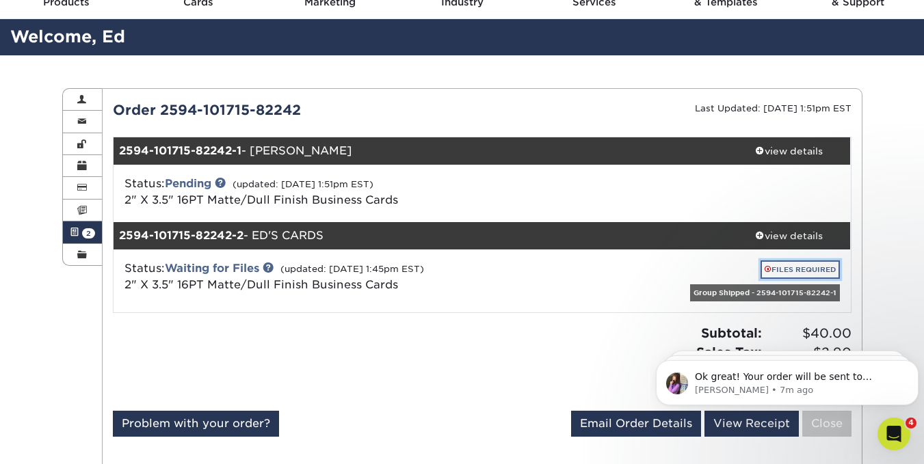
click at [809, 271] on link "FILES REQUIRED" at bounding box center [799, 270] width 79 height 18
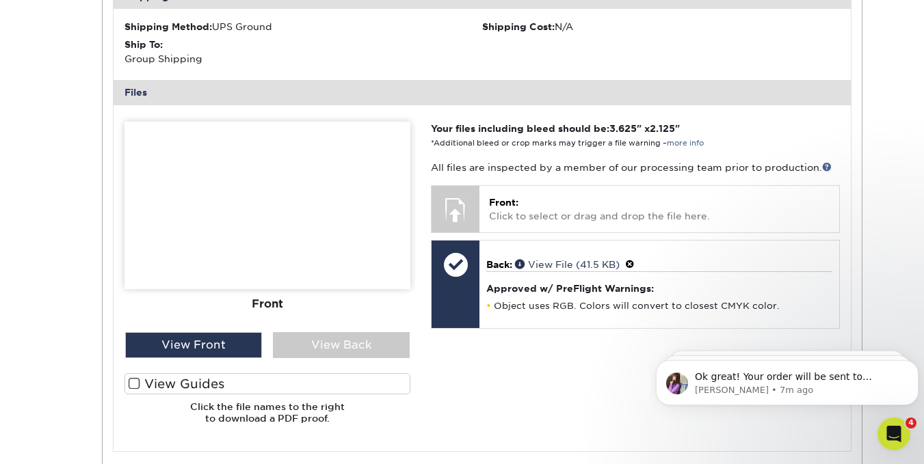
scroll to position [547, 0]
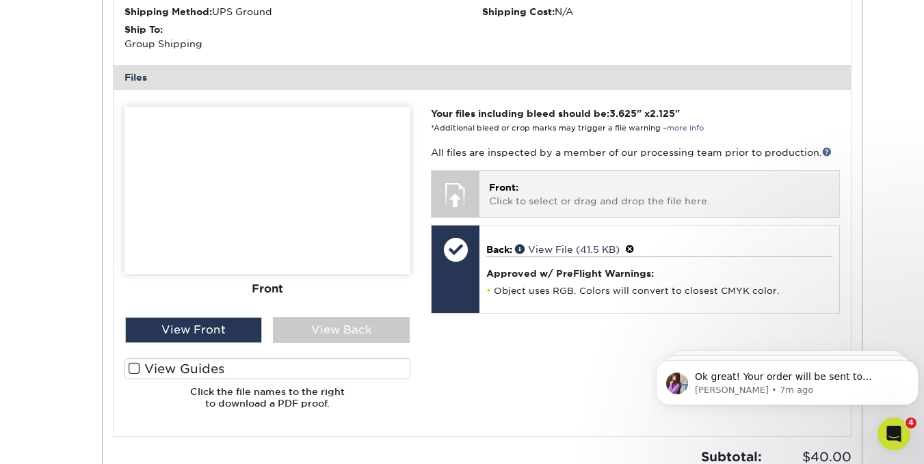
click at [570, 198] on p "Front: Click to select or drag and drop the file here." at bounding box center [659, 195] width 340 height 28
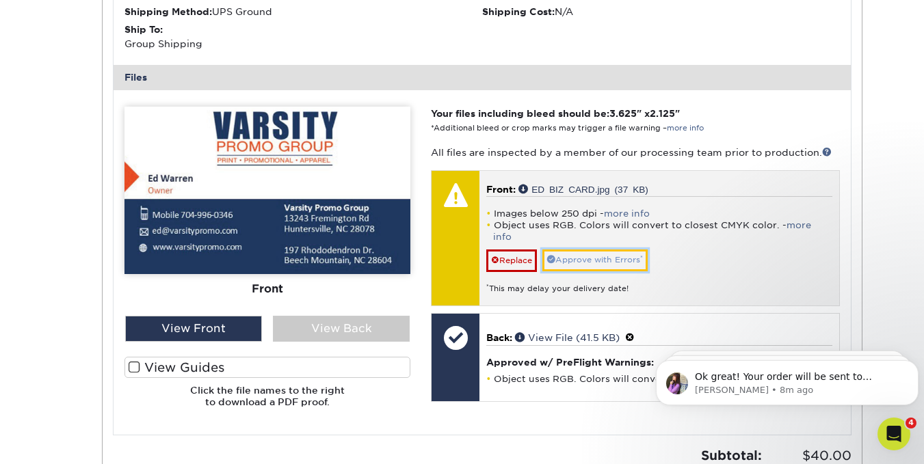
click at [626, 250] on link "Approve with Errors *" at bounding box center [594, 260] width 105 height 21
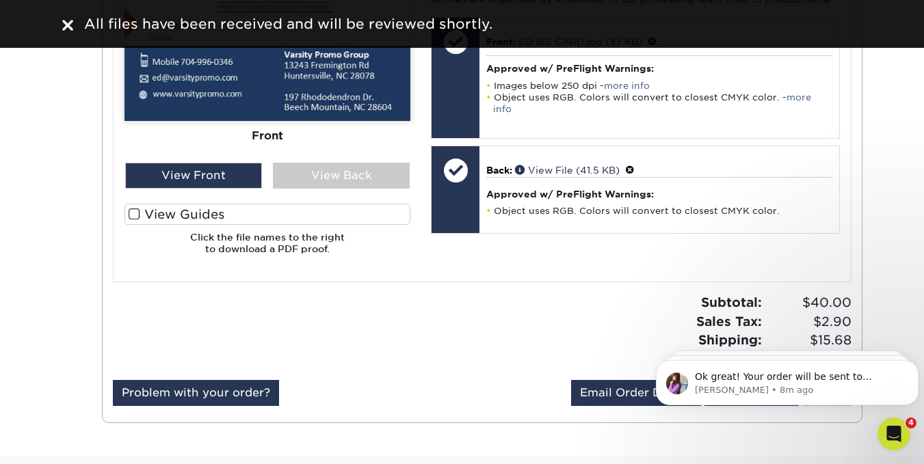
scroll to position [821, 0]
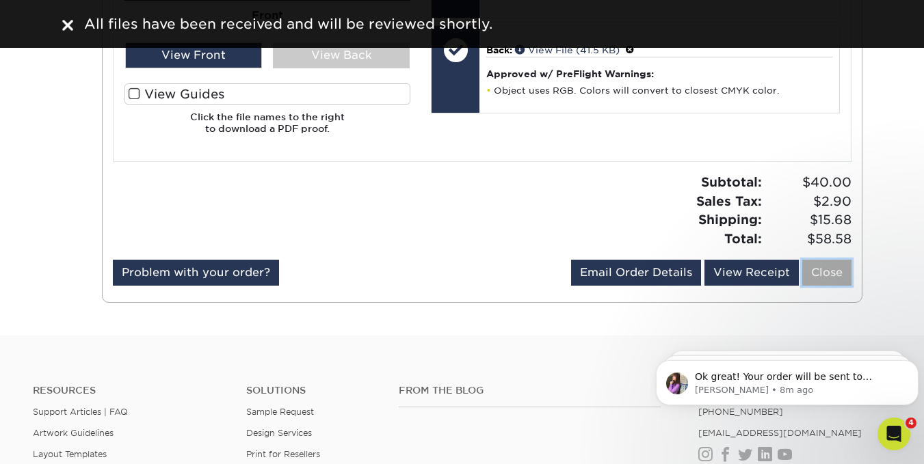
click at [836, 275] on link "Close" at bounding box center [826, 273] width 49 height 26
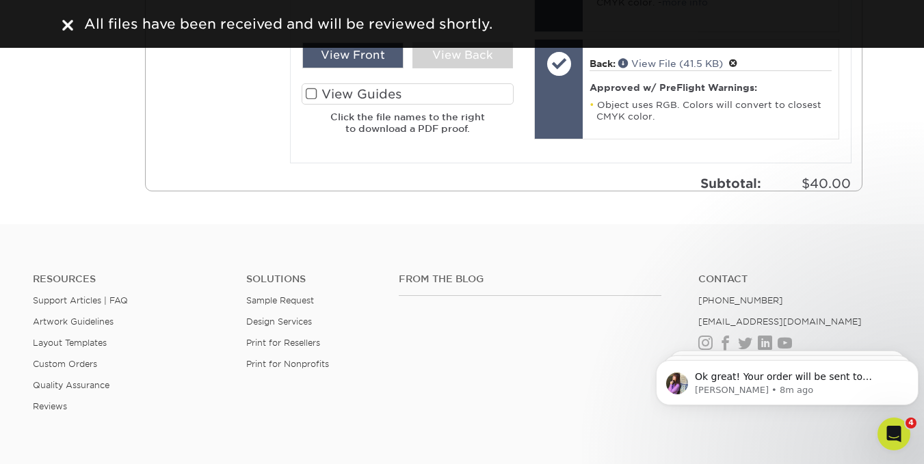
scroll to position [0, 0]
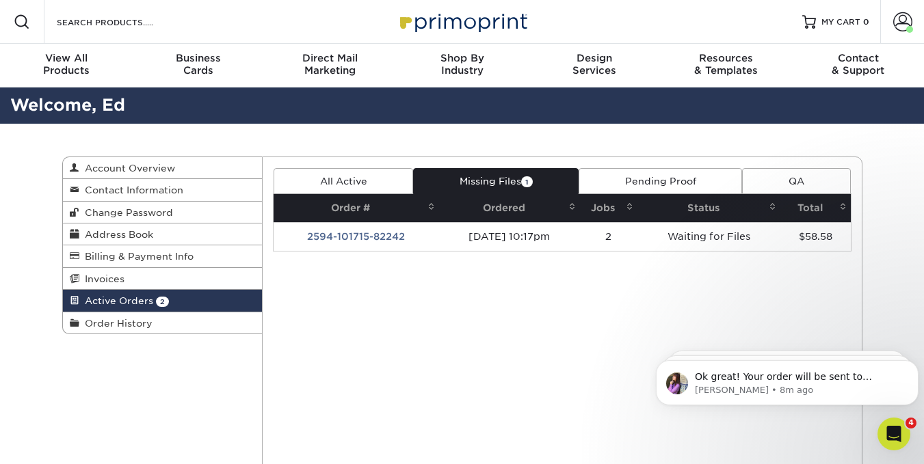
click at [703, 181] on link "Pending Proof" at bounding box center [660, 181] width 163 height 26
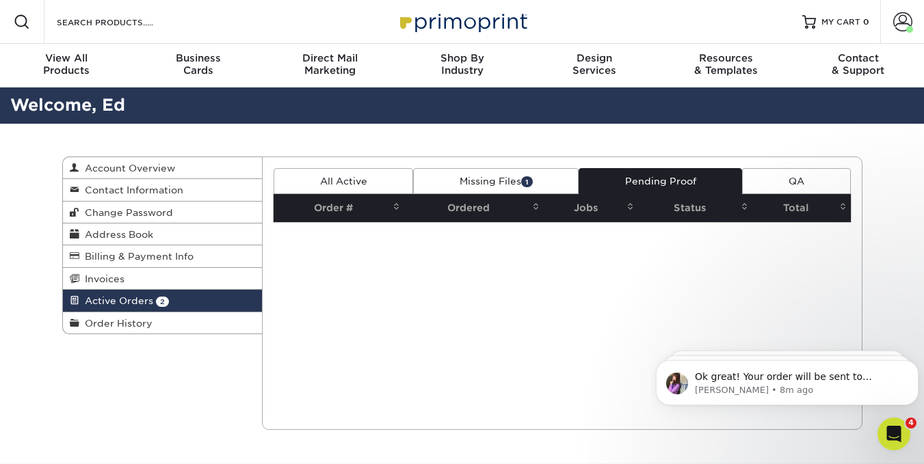
click at [464, 181] on link "Missing Files 1" at bounding box center [495, 181] width 165 height 26
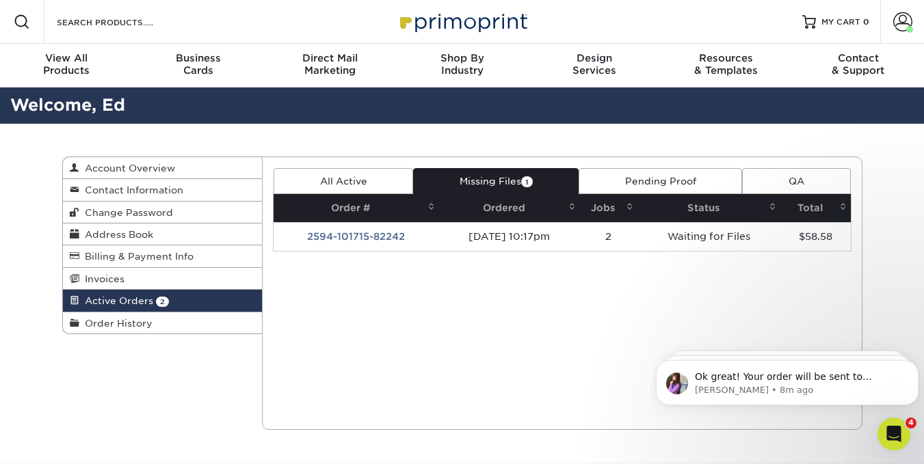
click at [362, 180] on link "All Active" at bounding box center [343, 181] width 139 height 26
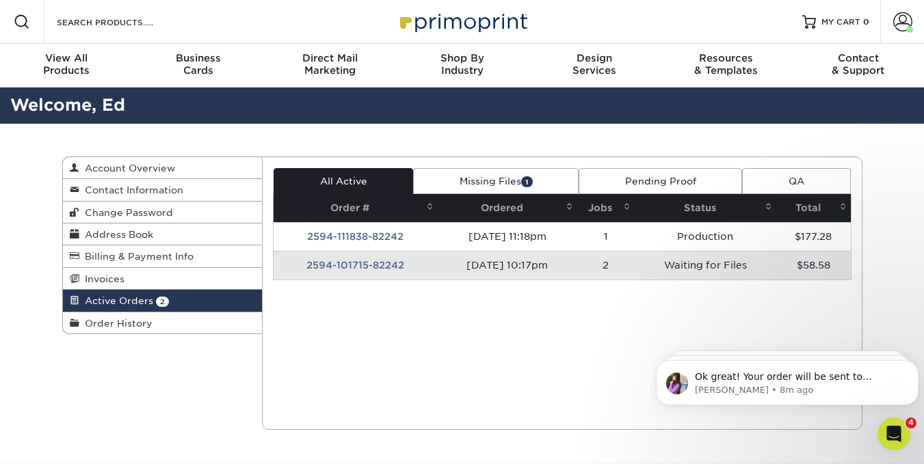
click at [345, 259] on td "2594-101715-82242" at bounding box center [356, 265] width 164 height 29
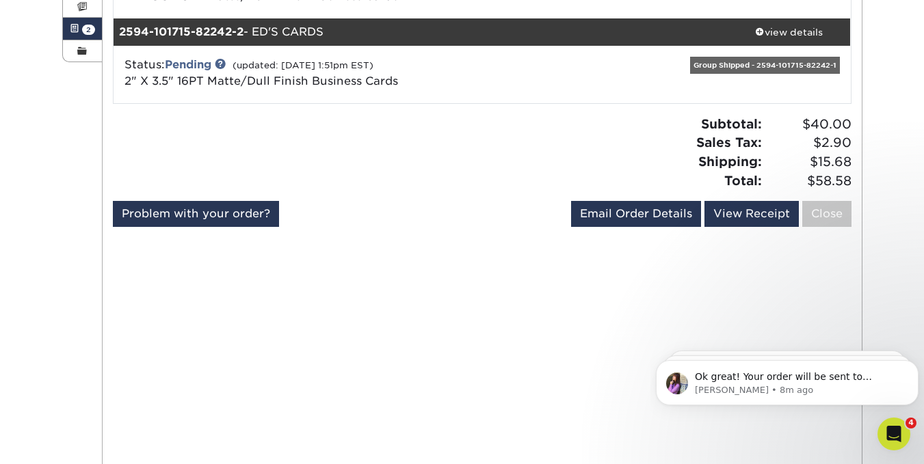
scroll to position [274, 0]
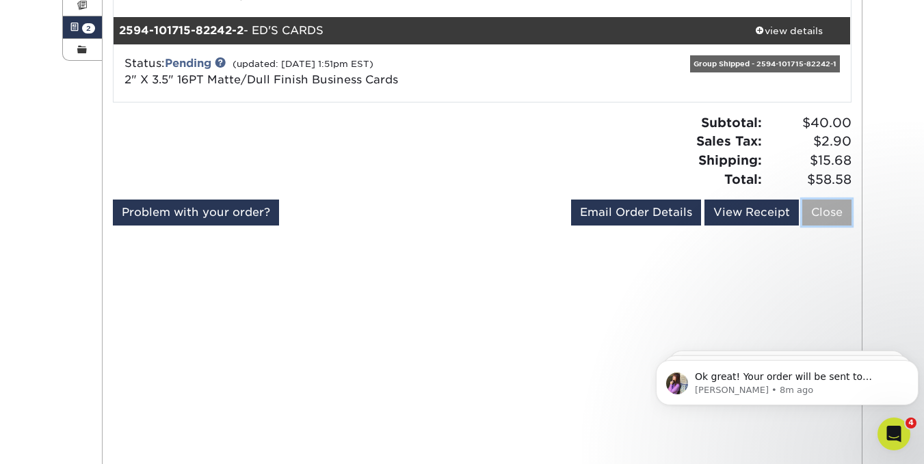
click at [842, 219] on link "Close" at bounding box center [826, 213] width 49 height 26
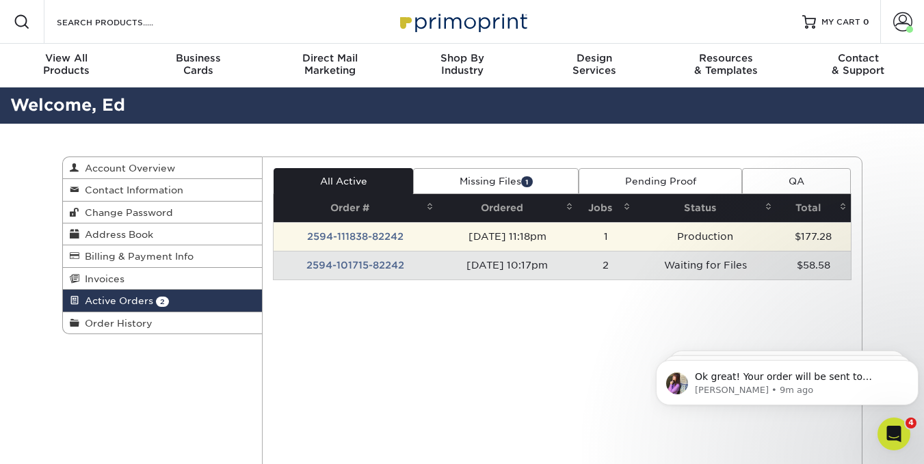
click at [371, 235] on td "2594-111838-82242" at bounding box center [356, 236] width 164 height 29
